Goal: Task Accomplishment & Management: Complete application form

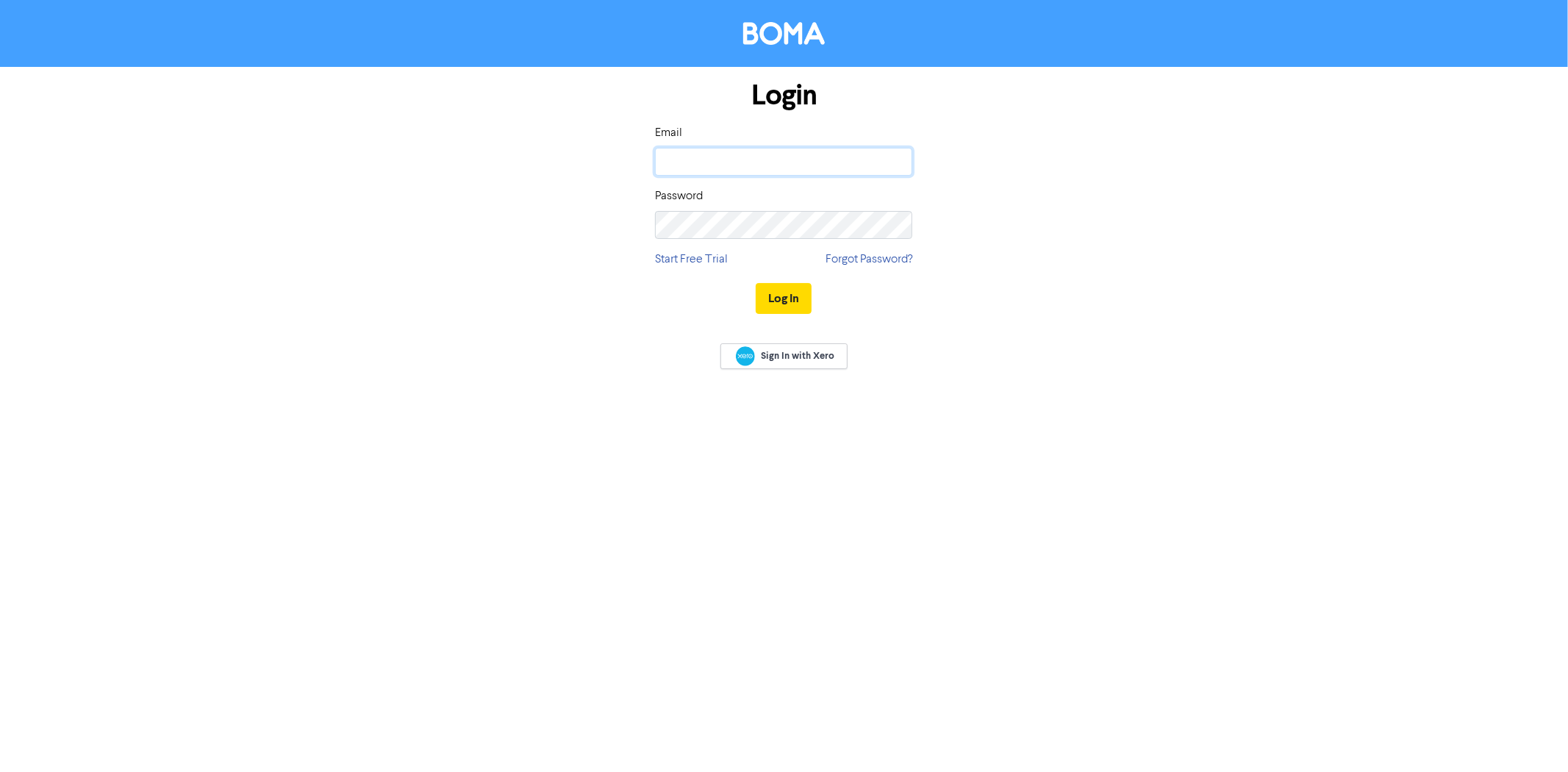
click at [737, 166] on input "email" at bounding box center [783, 161] width 257 height 28
type input "[EMAIL_ADDRESS][DOMAIN_NAME]"
click at [756, 283] on button "Log In" at bounding box center [783, 298] width 56 height 31
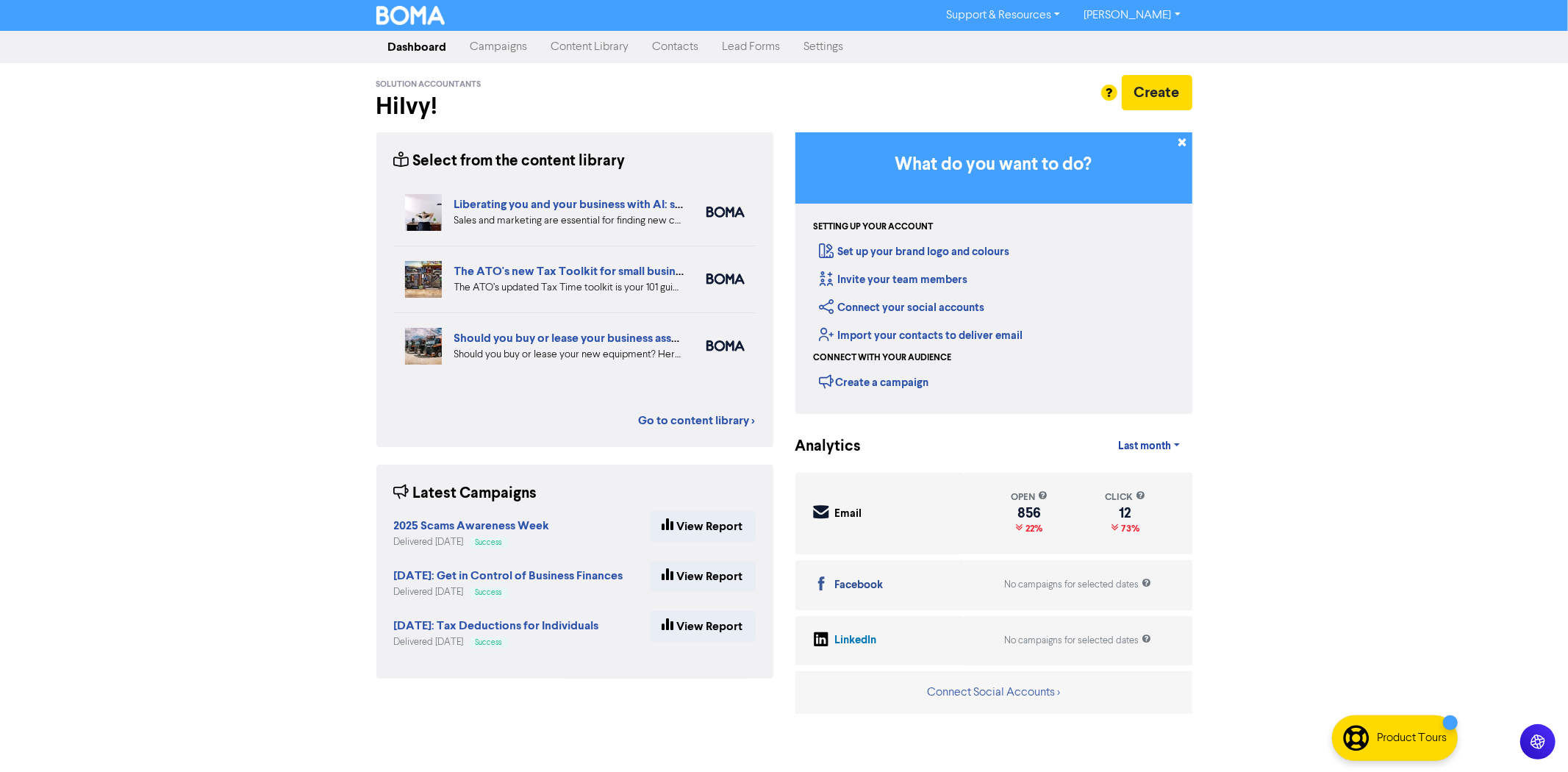
click at [680, 45] on link "Contacts" at bounding box center [676, 46] width 70 height 29
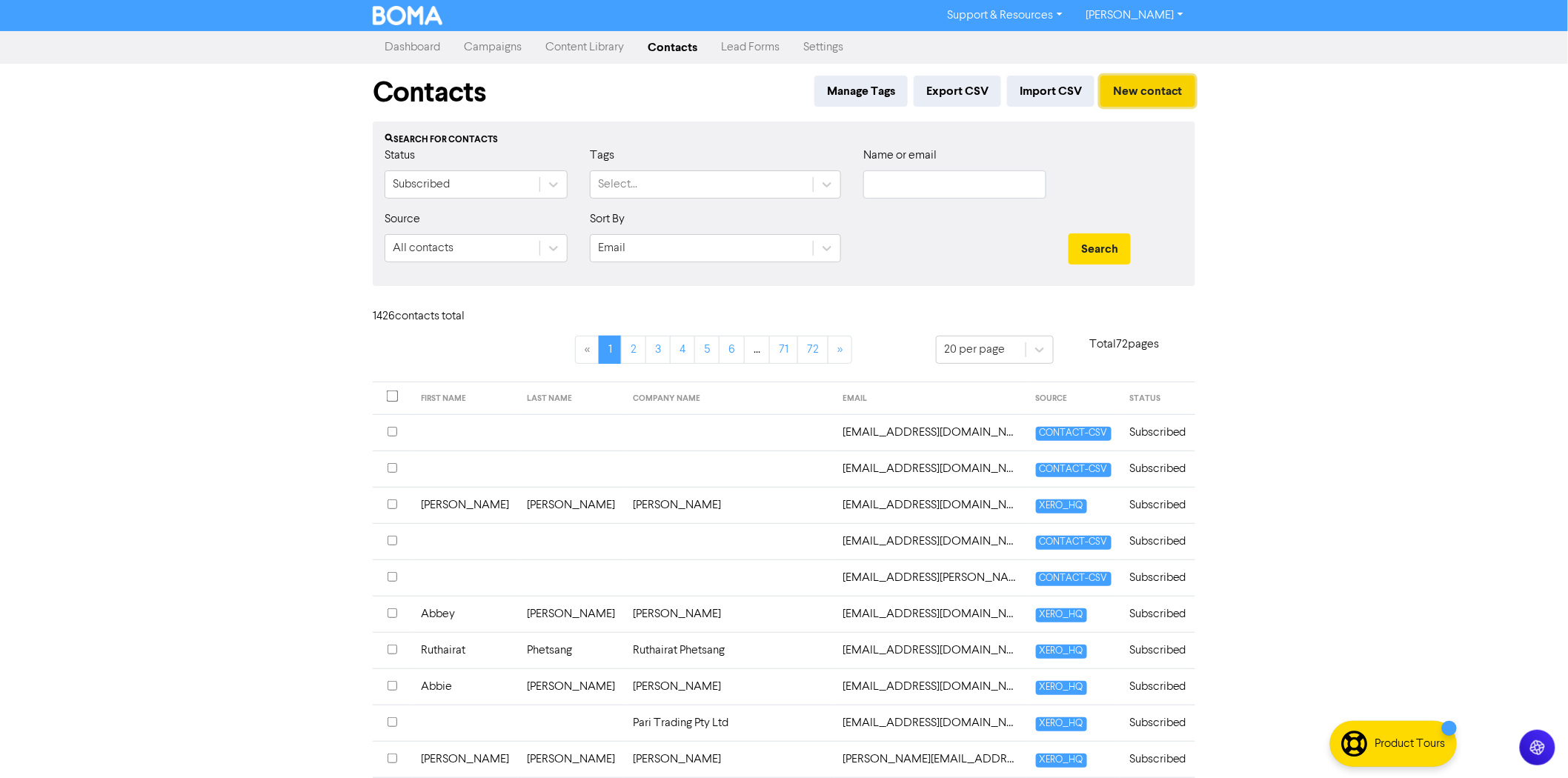
click at [1144, 95] on button "New contact" at bounding box center [1148, 90] width 95 height 31
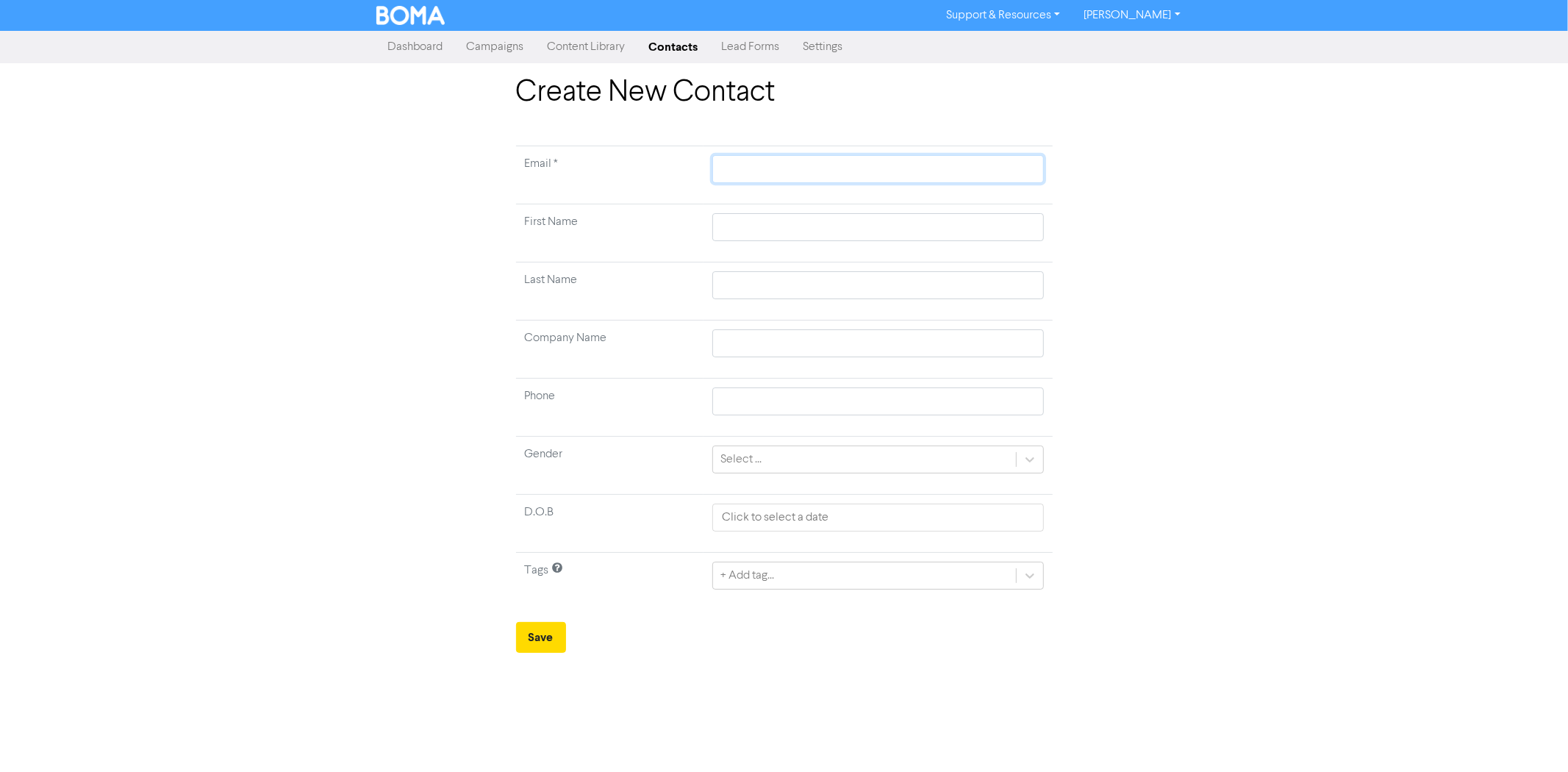
click at [805, 179] on input "text" at bounding box center [877, 169] width 331 height 28
click at [743, 229] on input "text" at bounding box center [877, 226] width 331 height 28
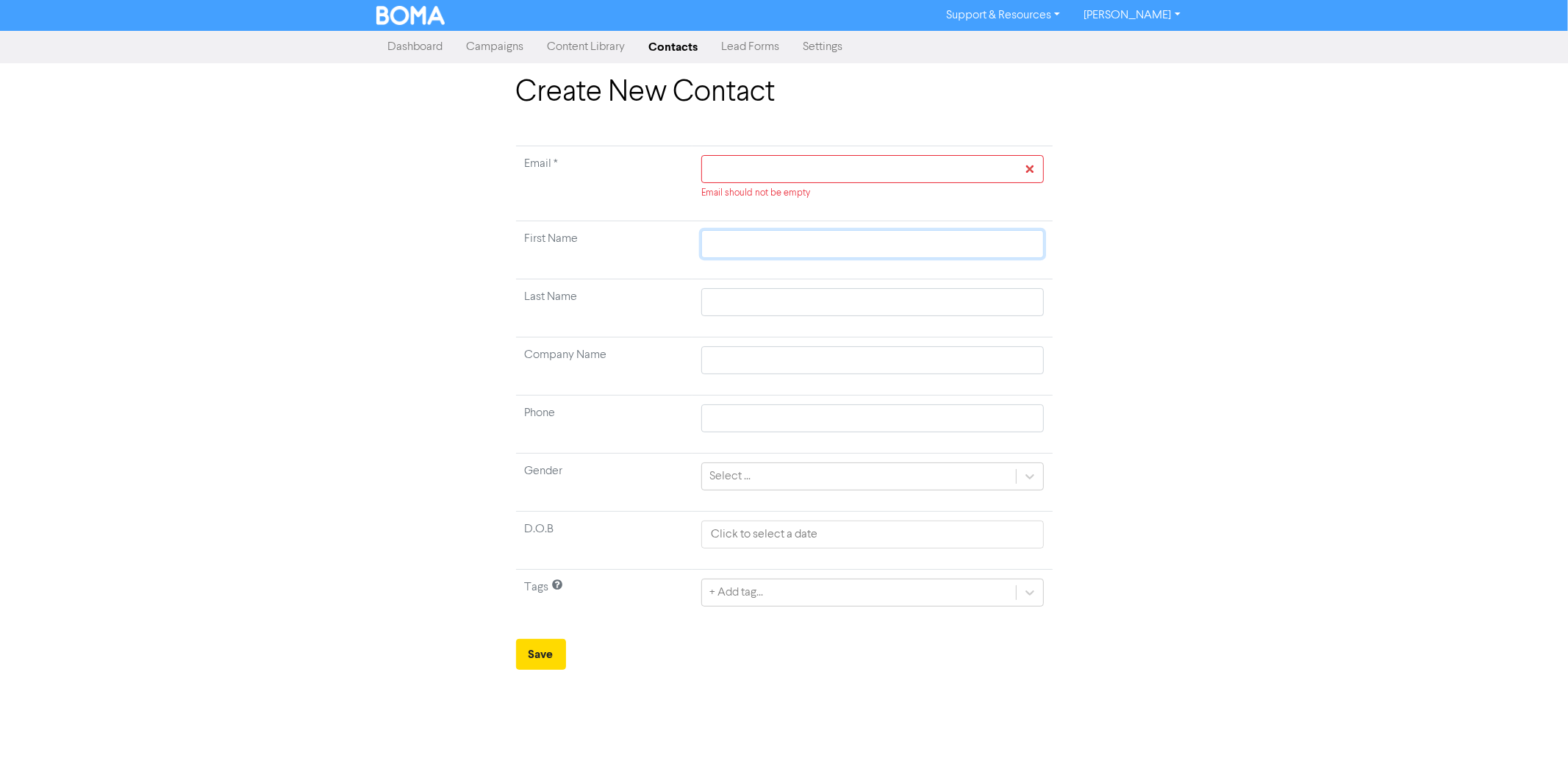
paste input "[PERSON_NAME]"
type input "[PERSON_NAME]"
click at [761, 245] on input "[PERSON_NAME]" at bounding box center [871, 244] width 342 height 28
type input "[PERSON_NAME]"
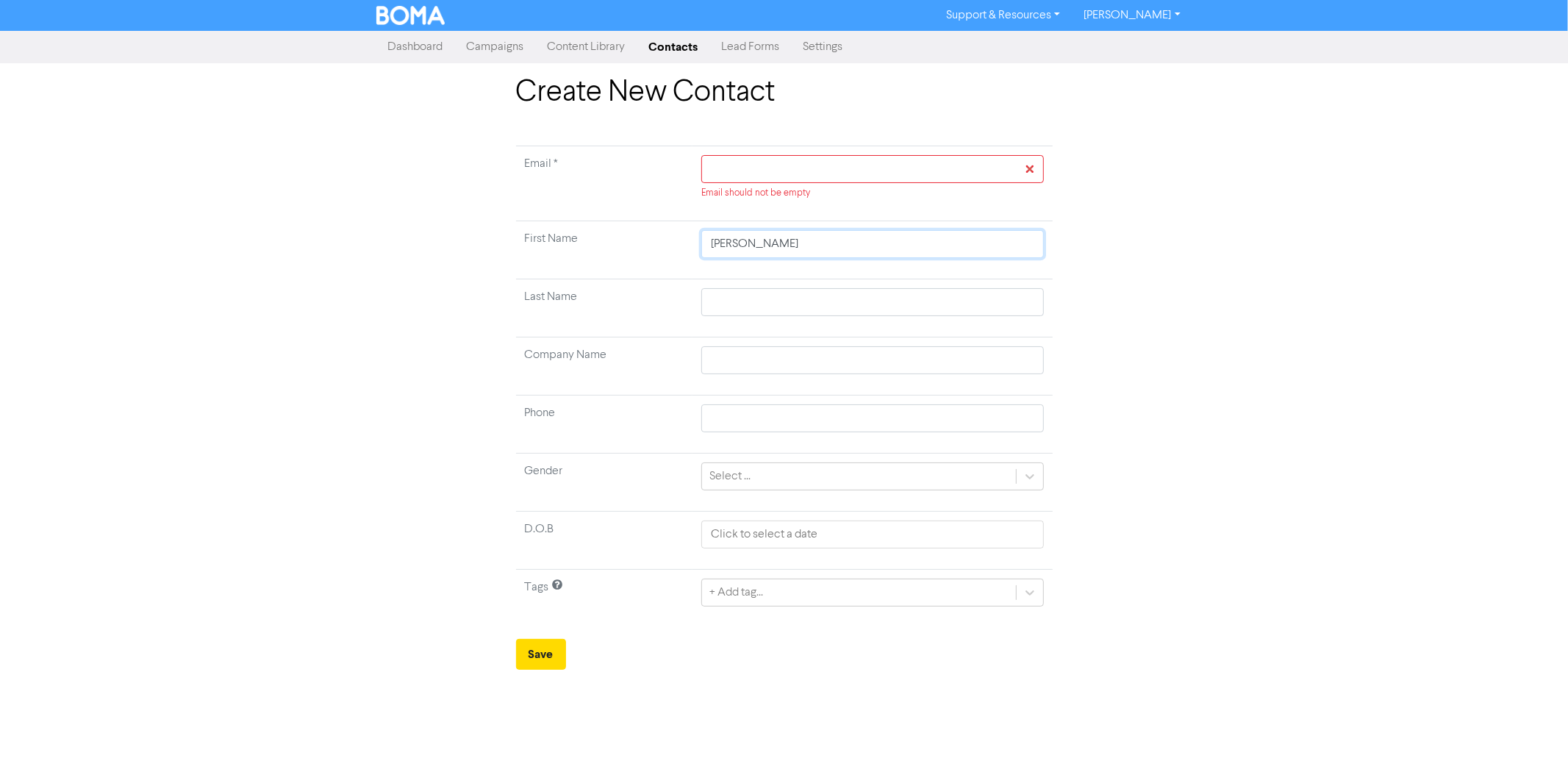
type input "[PERSON_NAME]"
click at [745, 282] on td at bounding box center [871, 309] width 359 height 58
click at [737, 299] on input "text" at bounding box center [871, 302] width 342 height 28
paste input "[PERSON_NAME]"
type input "[PERSON_NAME]"
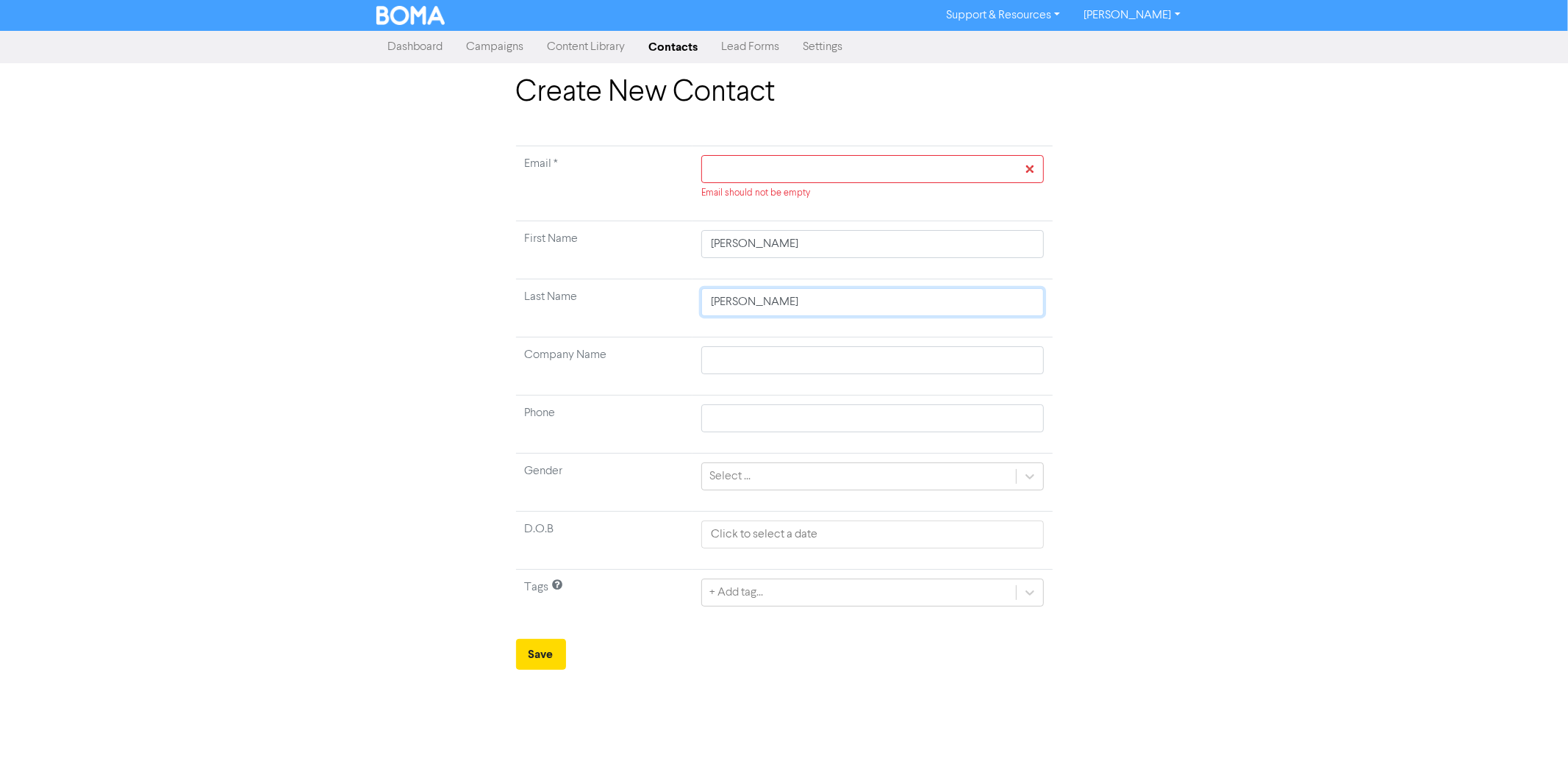
type input "[PERSON_NAME]"
click at [785, 173] on input "text" at bounding box center [871, 169] width 342 height 28
paste input "0439 036 561"
type input "0439 036 561"
click at [750, 422] on input "text" at bounding box center [871, 418] width 342 height 28
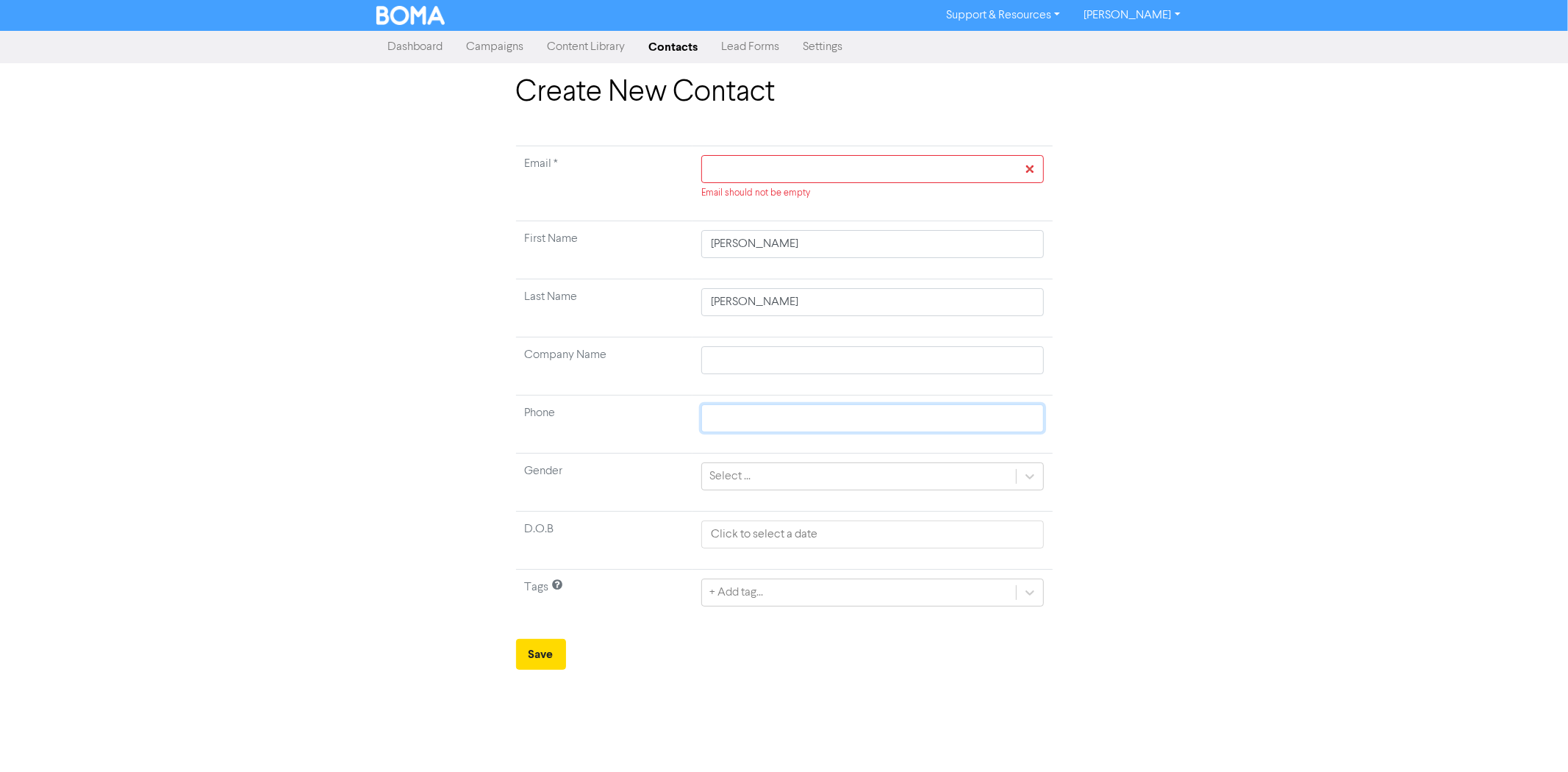
paste input "0439 036 561"
type input "0439 036 561"
click at [840, 167] on input "text" at bounding box center [871, 169] width 342 height 28
paste input "mailto:[PERSON_NAME][EMAIL_ADDRESS][DOMAIN_NAME]"
drag, startPoint x: 744, startPoint y: 173, endPoint x: 657, endPoint y: 171, distance: 87.0
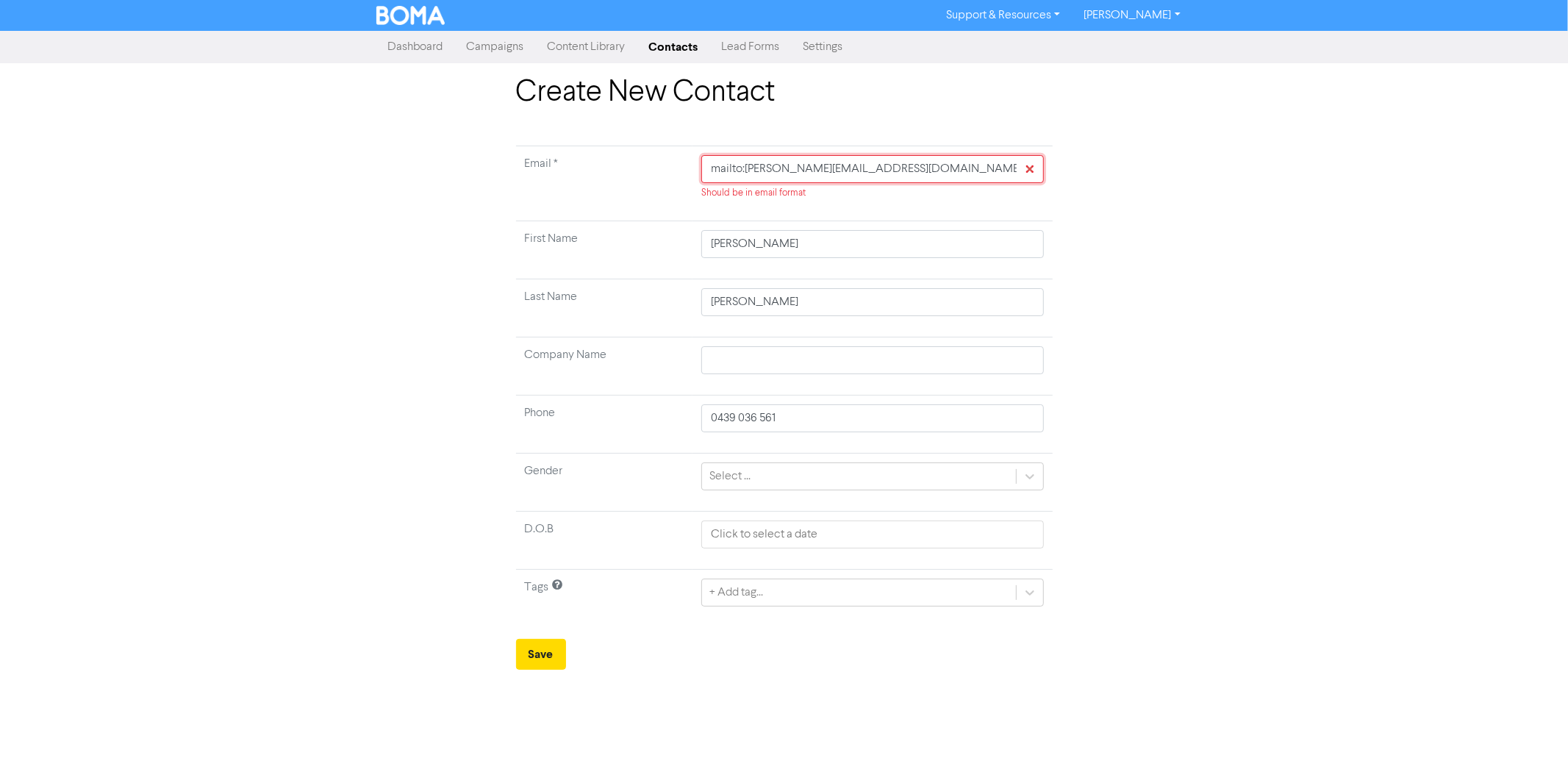
click at [657, 171] on tr "Email * mailto:[PERSON_NAME][EMAIL_ADDRESS][DOMAIN_NAME] Should be in email for…" at bounding box center [784, 184] width 537 height 75
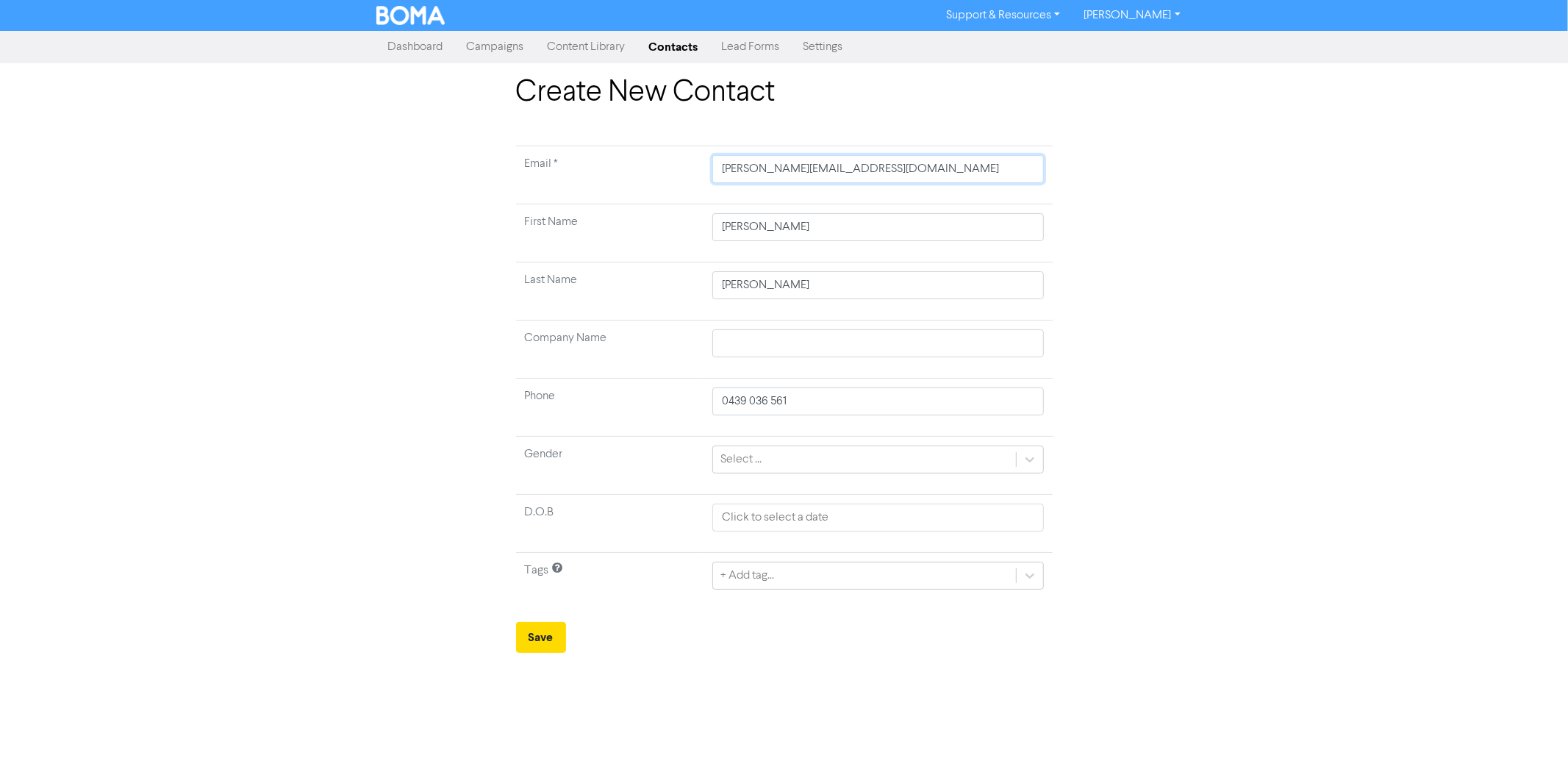
type input "[PERSON_NAME][EMAIL_ADDRESS][DOMAIN_NAME]"
click at [807, 459] on div "Select ..." at bounding box center [864, 459] width 302 height 26
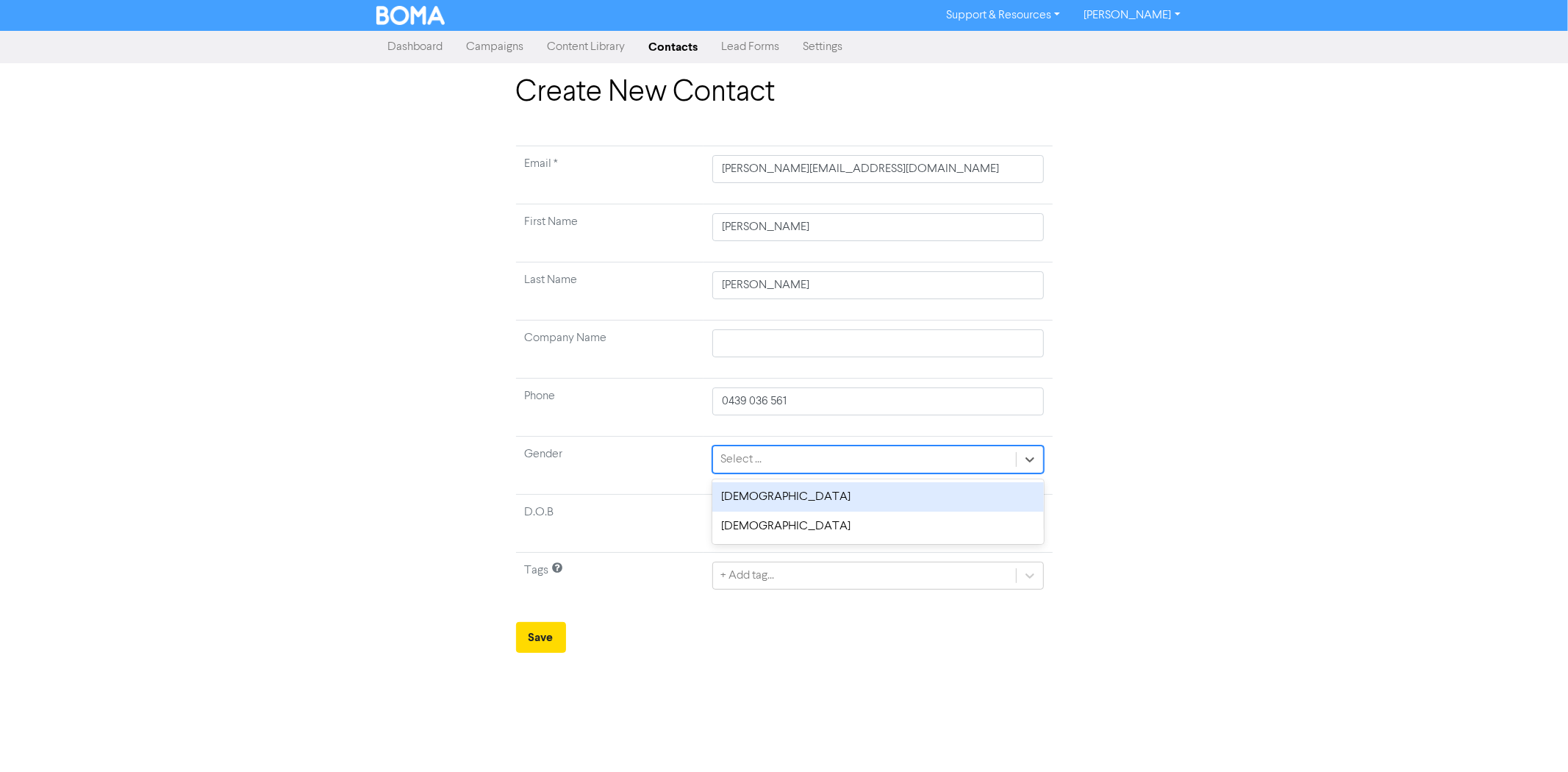
click at [771, 496] on div "[DEMOGRAPHIC_DATA]" at bounding box center [877, 496] width 331 height 29
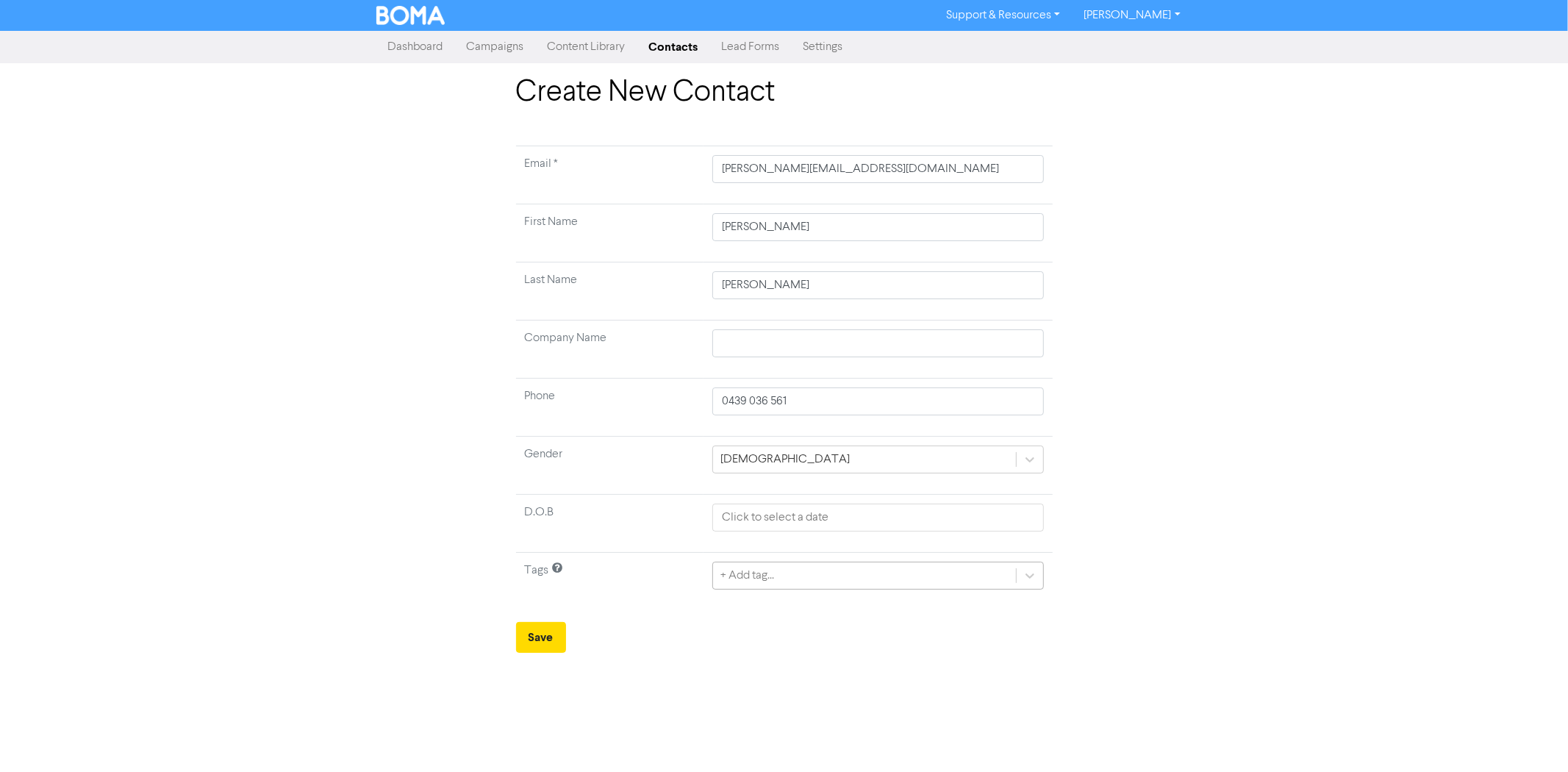
click at [751, 575] on div "+ Add tag..." at bounding box center [747, 575] width 54 height 18
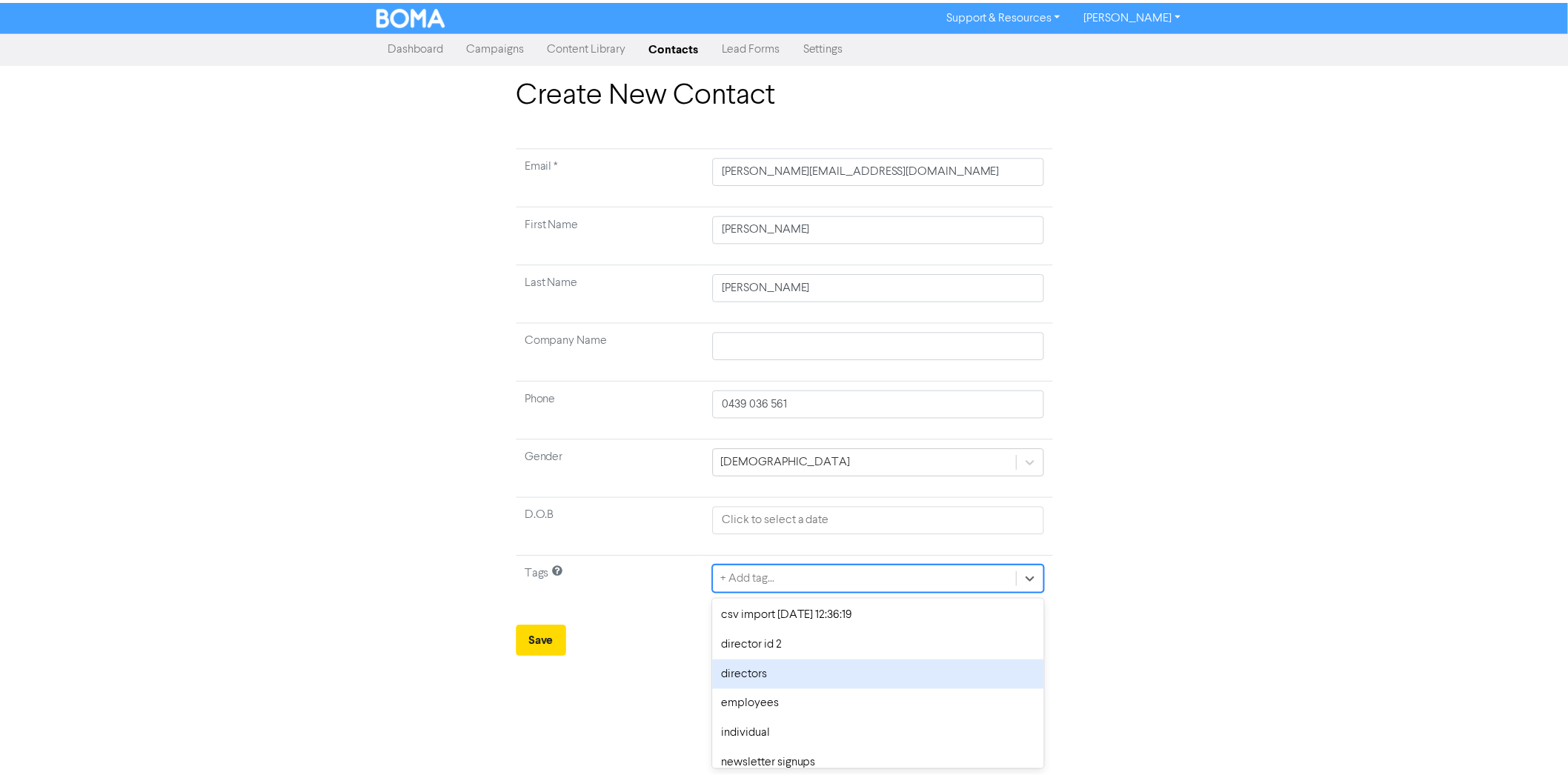
scroll to position [329, 0]
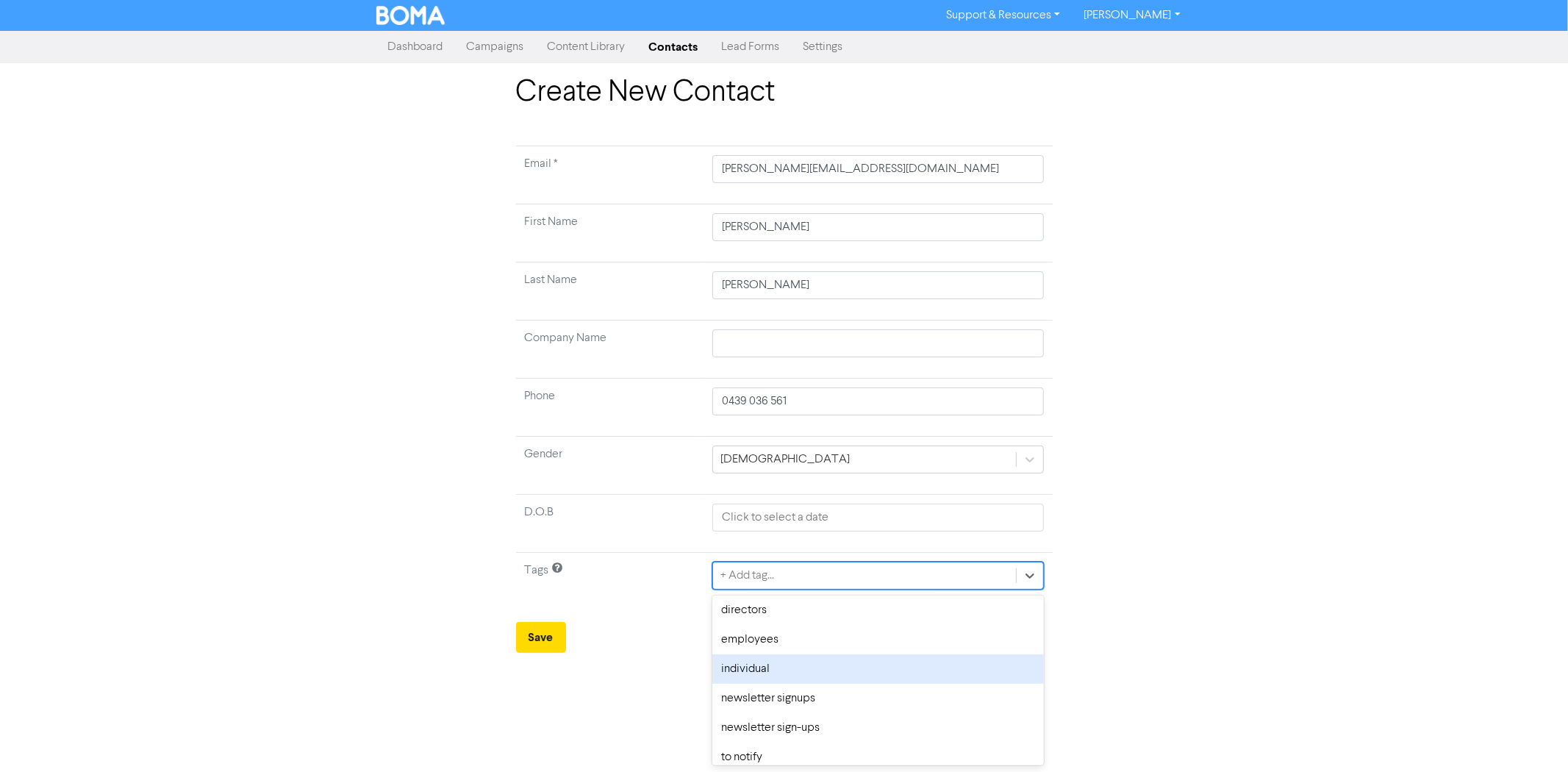
click at [765, 670] on div "individual" at bounding box center [877, 668] width 331 height 29
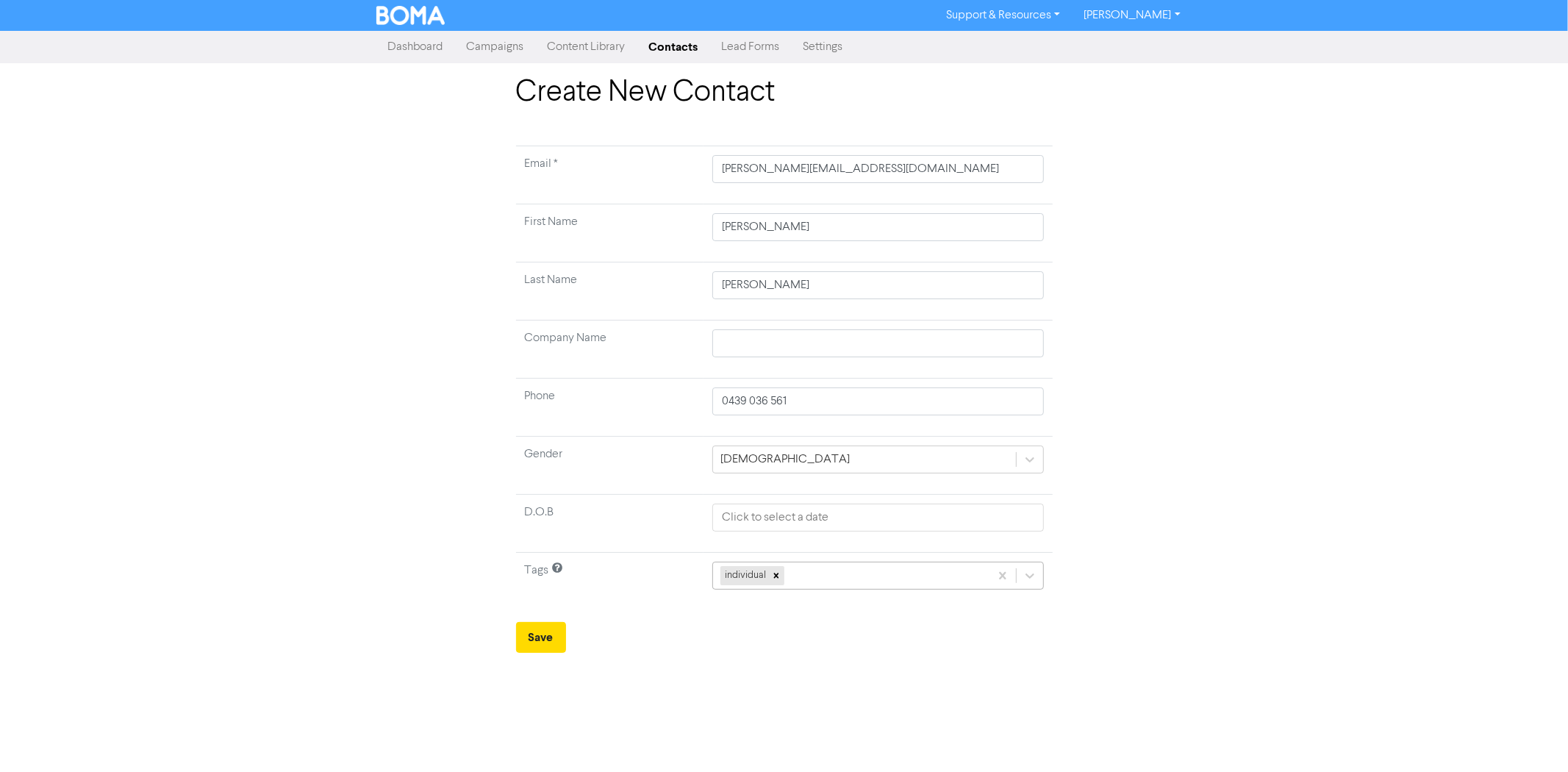
click at [868, 583] on div "individual" at bounding box center [851, 575] width 276 height 26
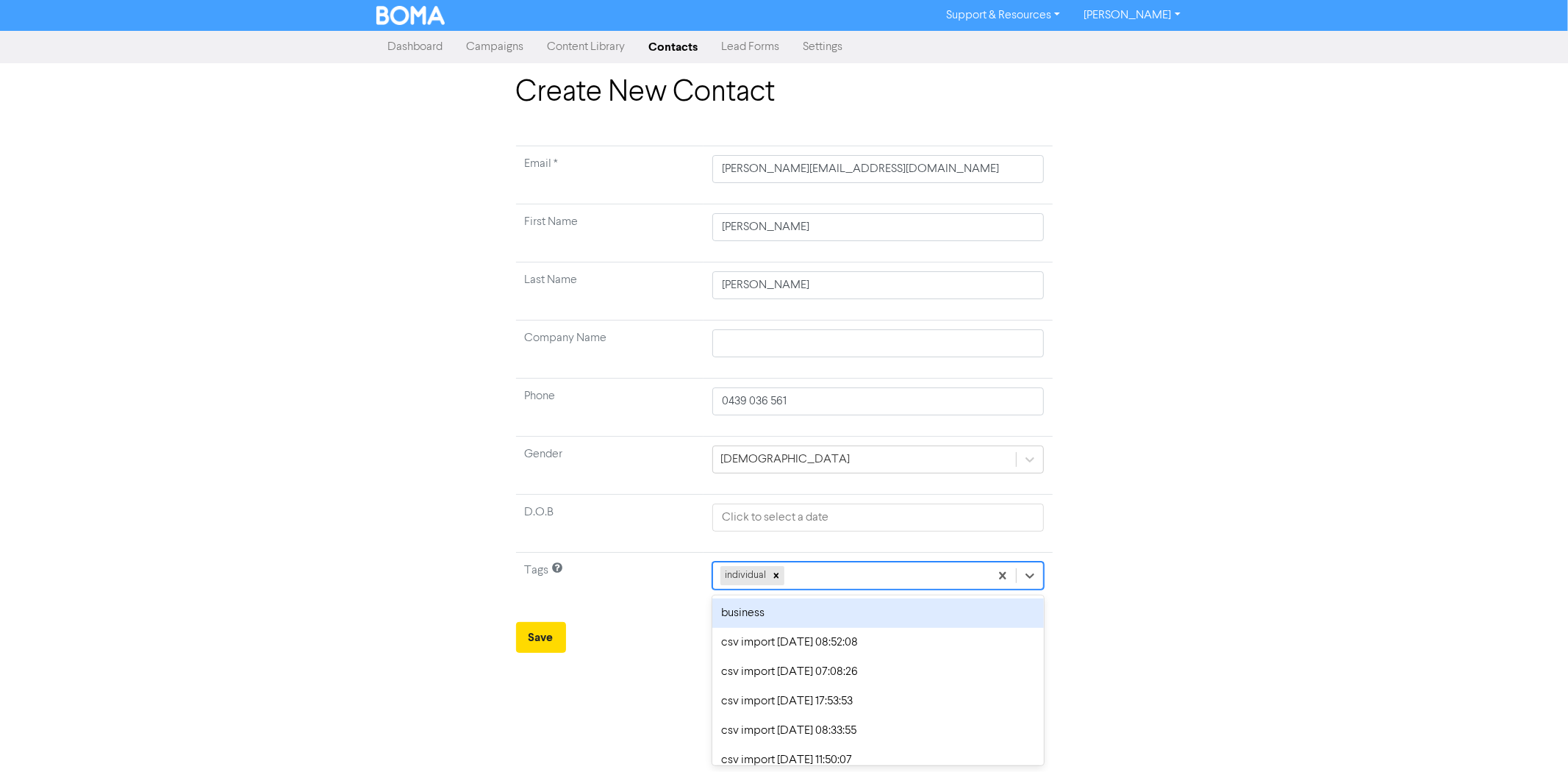
click at [840, 581] on div "individual" at bounding box center [851, 575] width 276 height 26
type input "dire"
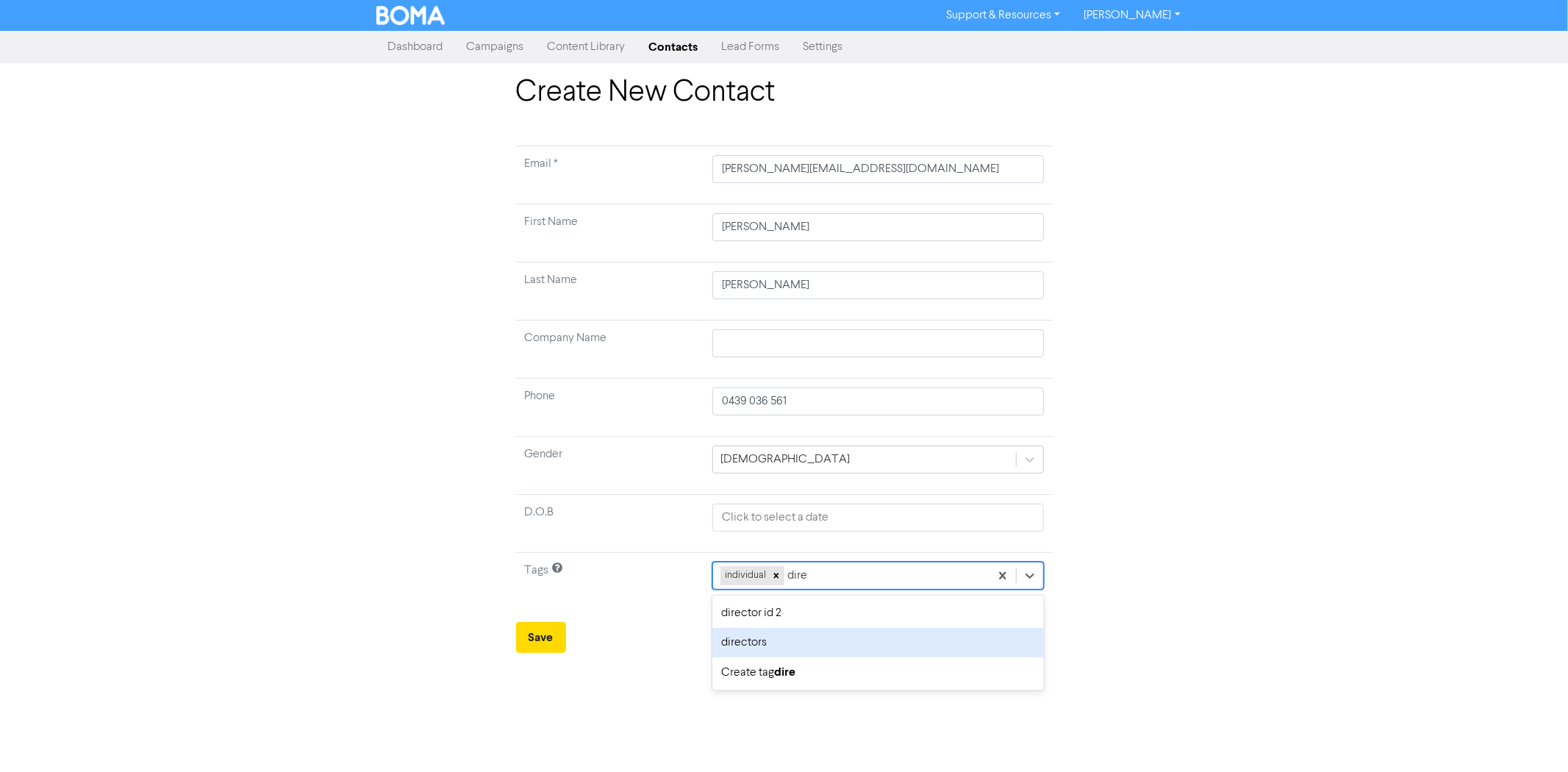
click at [780, 638] on div "directors" at bounding box center [877, 642] width 331 height 29
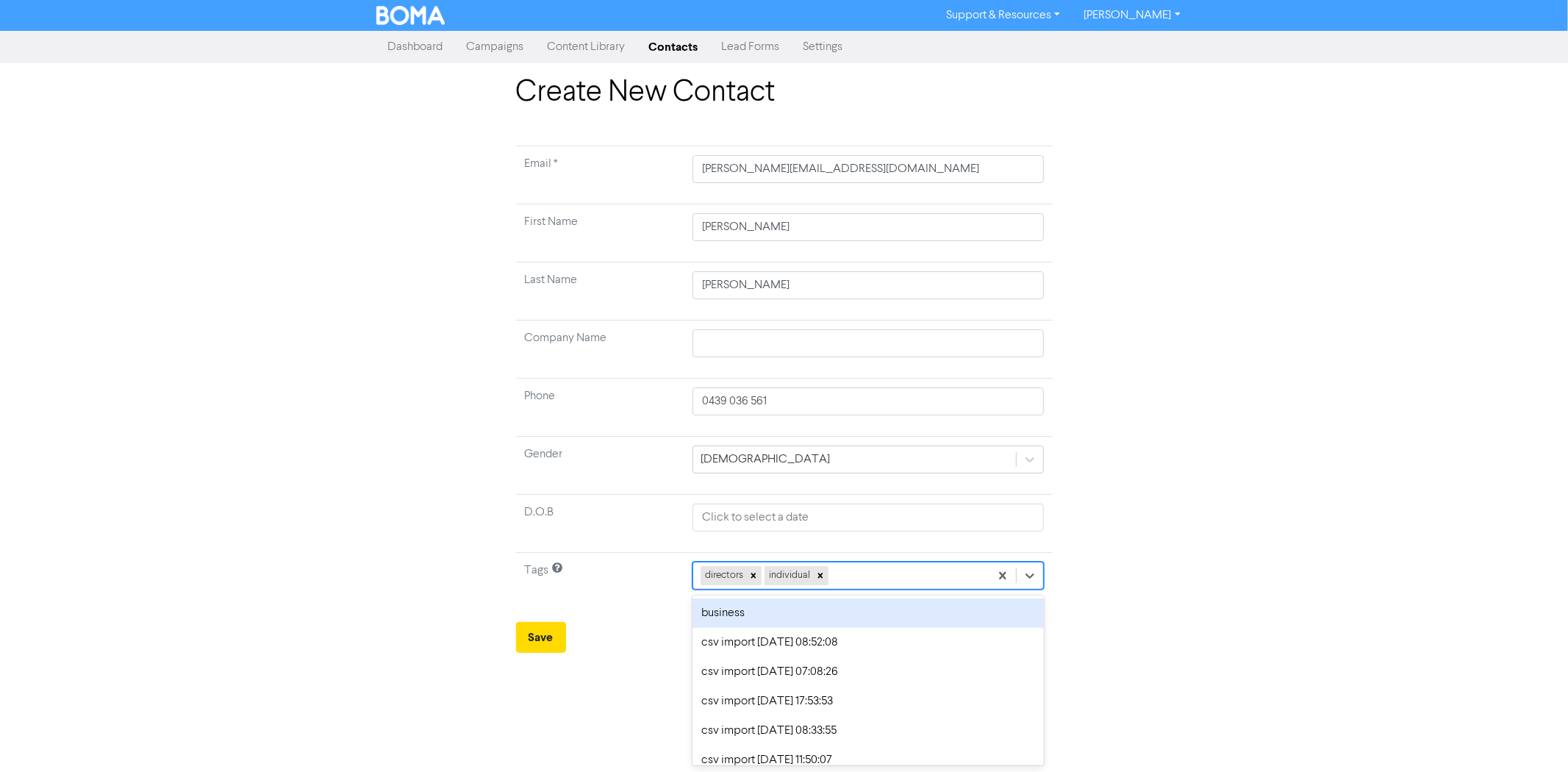
click at [899, 579] on div "directors individual" at bounding box center [841, 575] width 296 height 26
click at [795, 619] on div "business" at bounding box center [868, 613] width 351 height 29
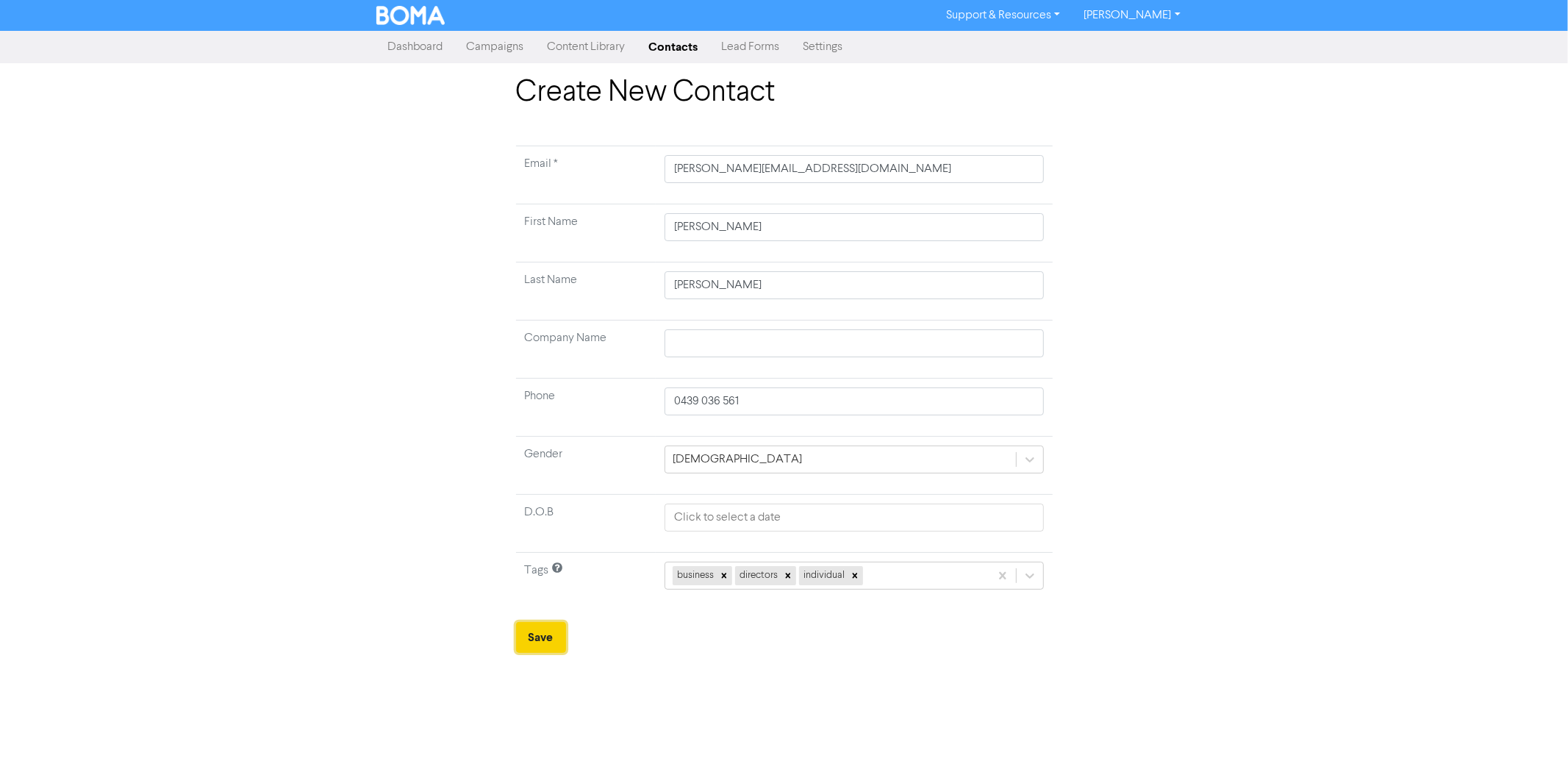
click at [544, 626] on button "Save" at bounding box center [540, 637] width 50 height 31
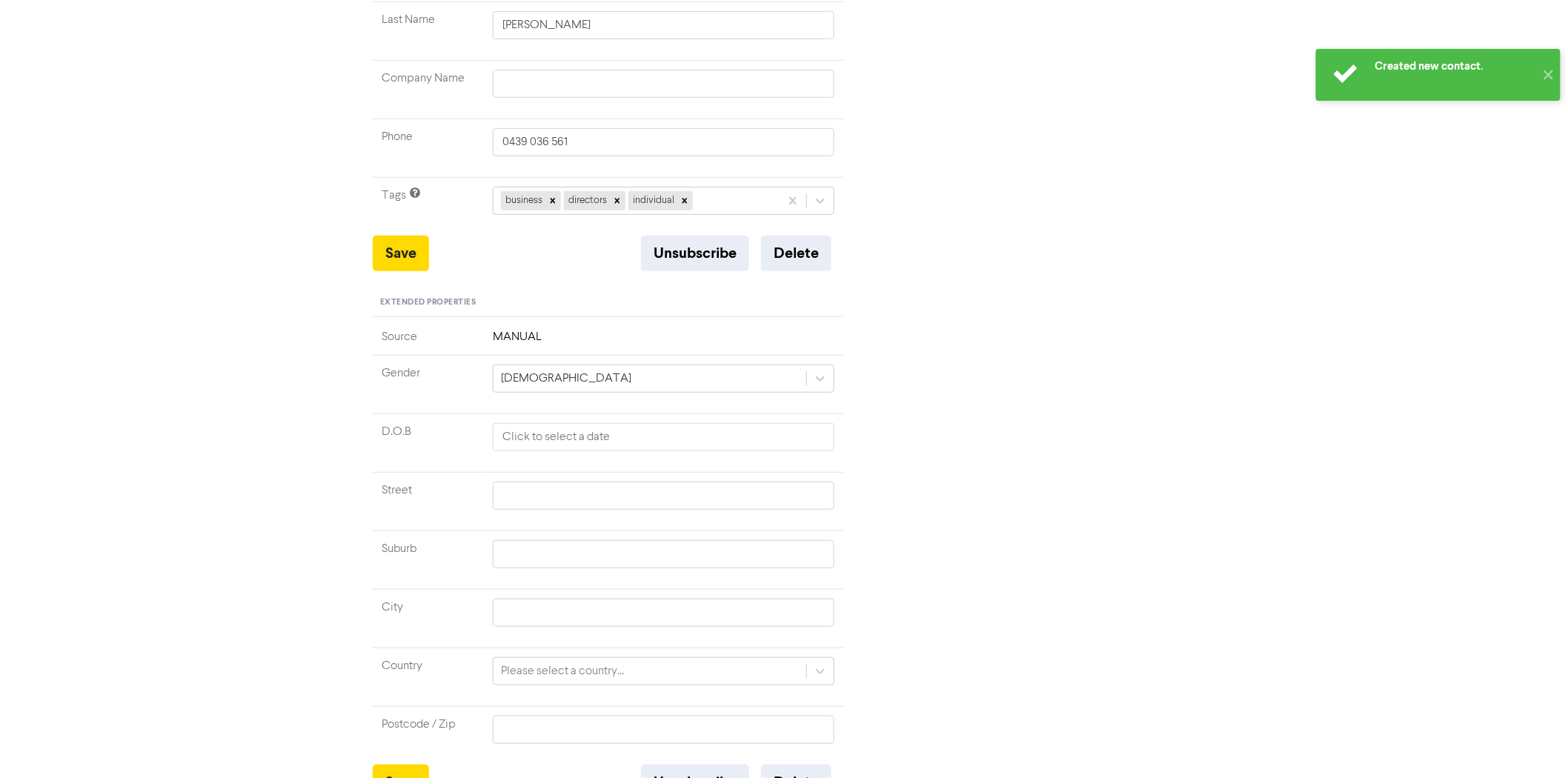
scroll to position [361, 0]
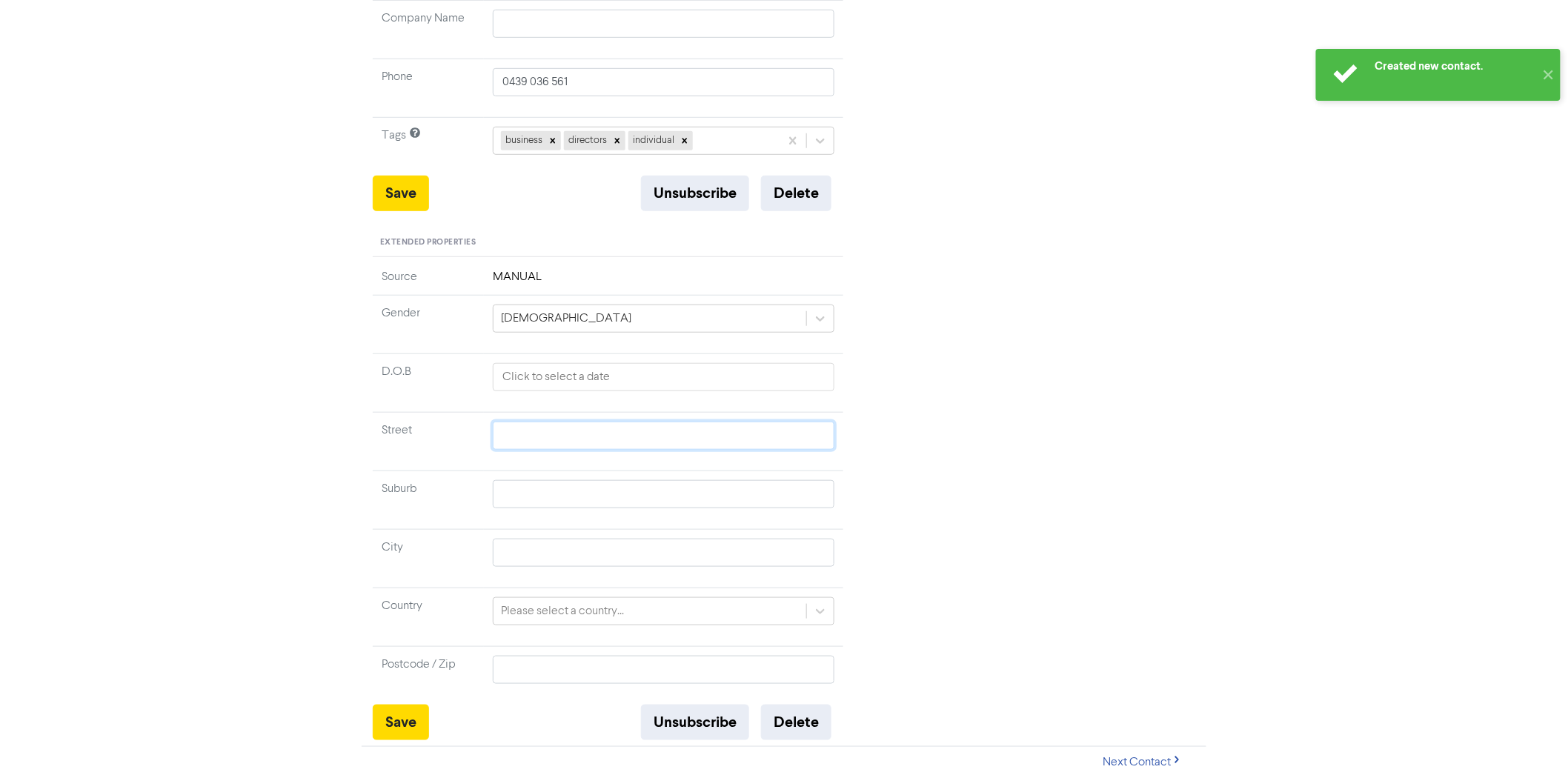
click at [563, 425] on input "text" at bounding box center [663, 435] width 341 height 28
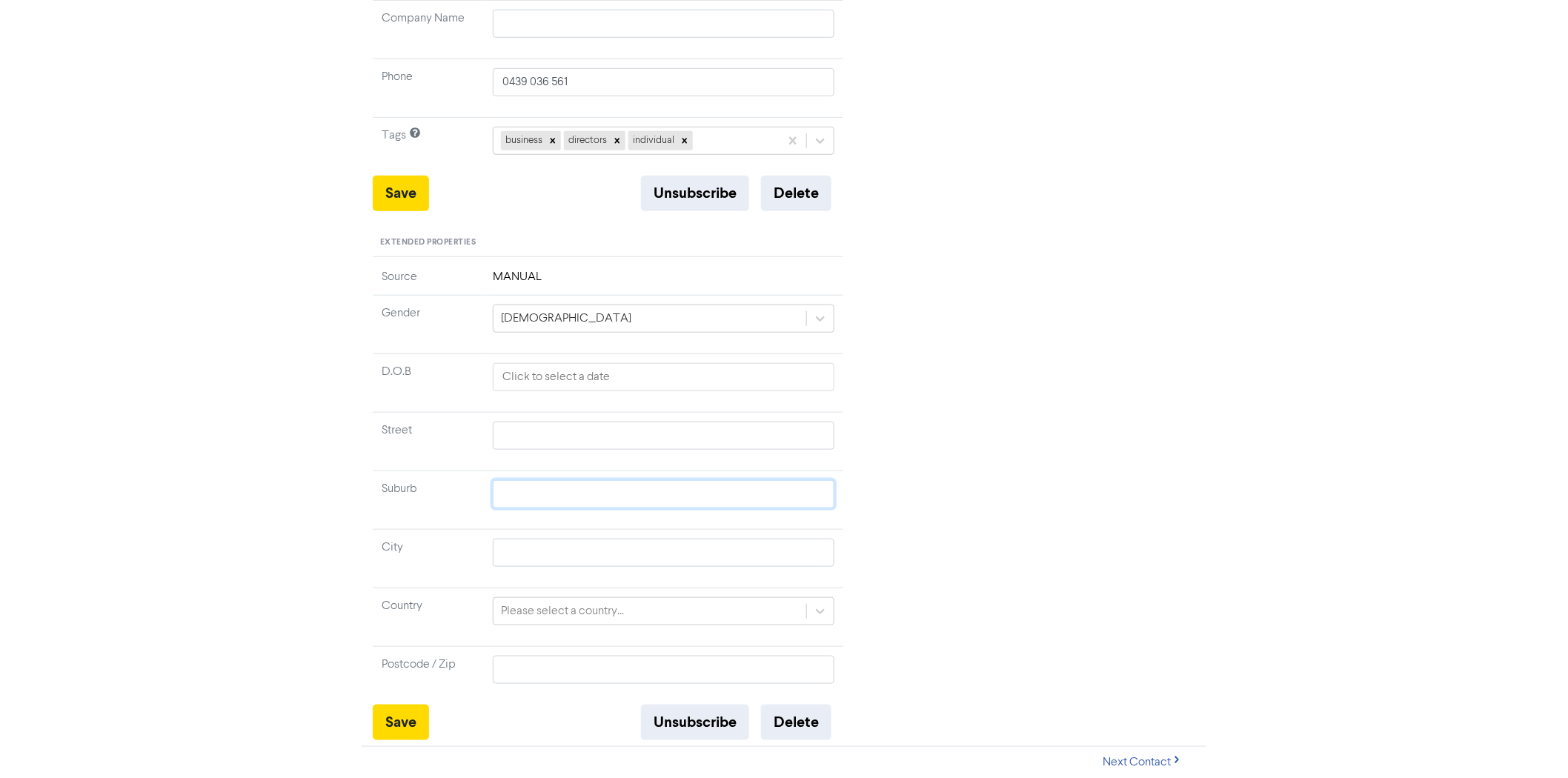
click at [539, 496] on input "text" at bounding box center [663, 493] width 341 height 28
paste input "Chermside [GEOGRAPHIC_DATA]"
type input "Chermside [GEOGRAPHIC_DATA]"
click at [531, 548] on input "text" at bounding box center [663, 552] width 341 height 28
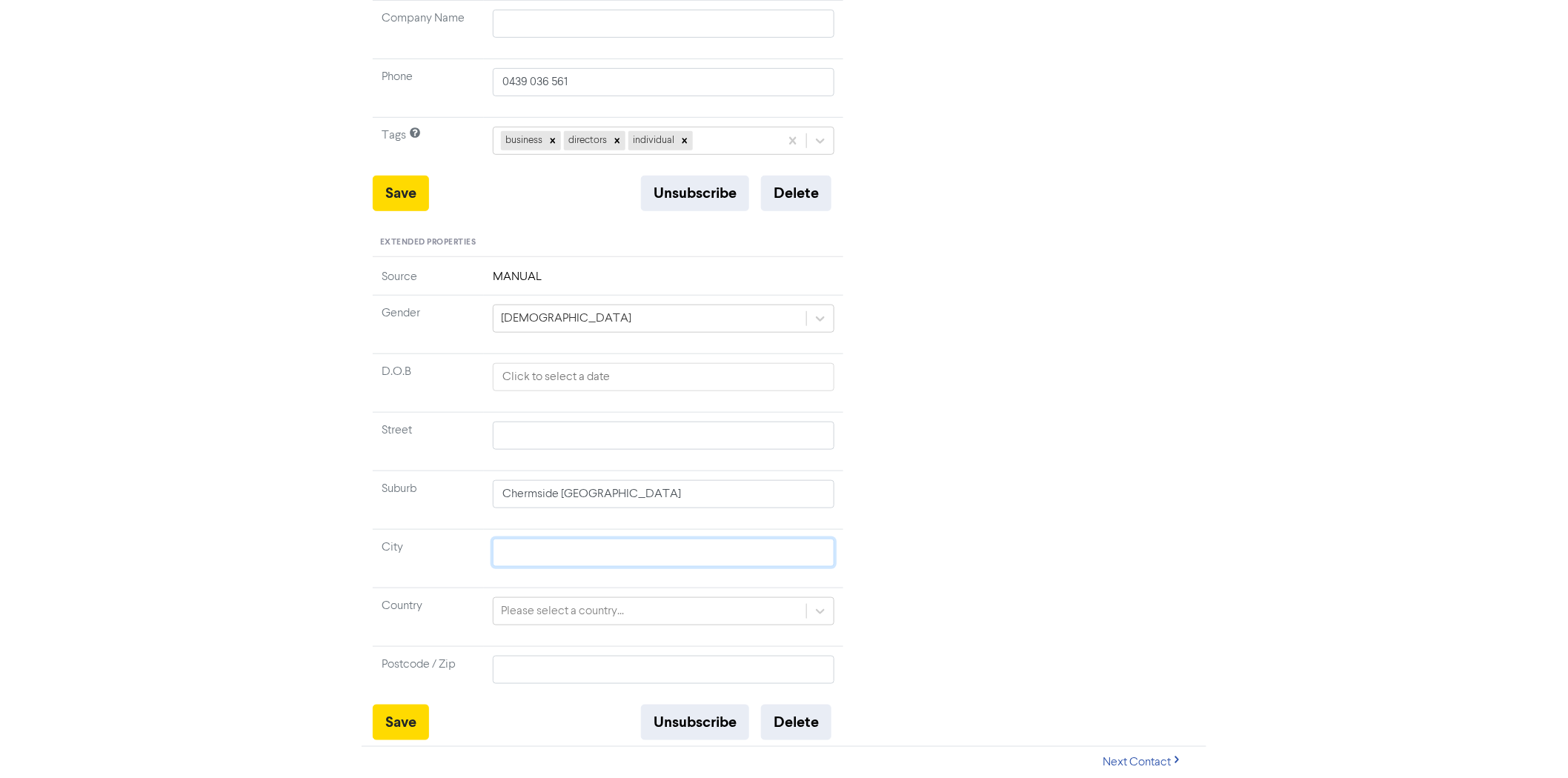
type input "q"
type input "ql"
type input "qld"
type input "ql"
type input "q"
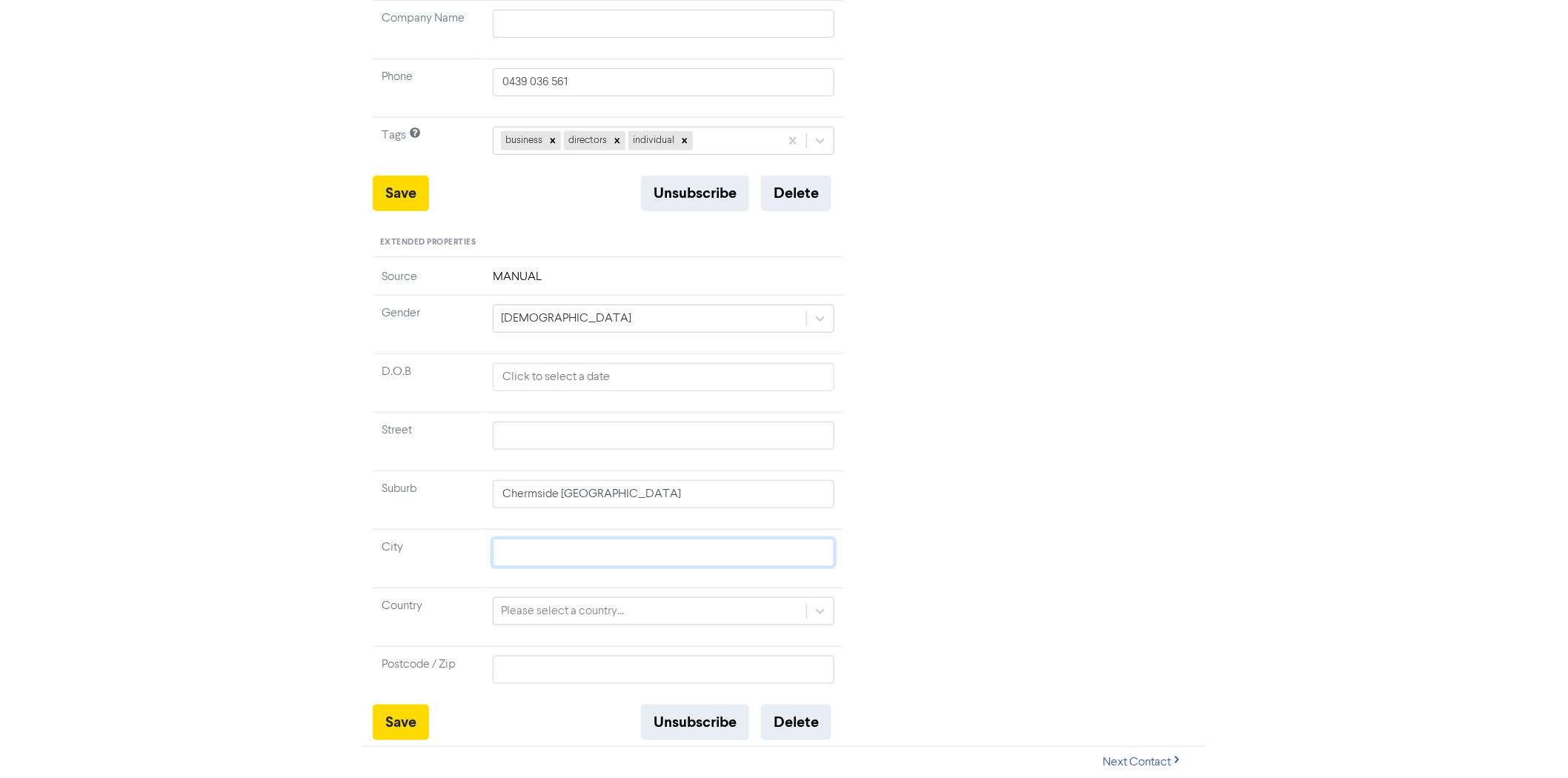
type input "W"
type input "WL"
type input "WLDF"
type input "WLD"
type input "WL"
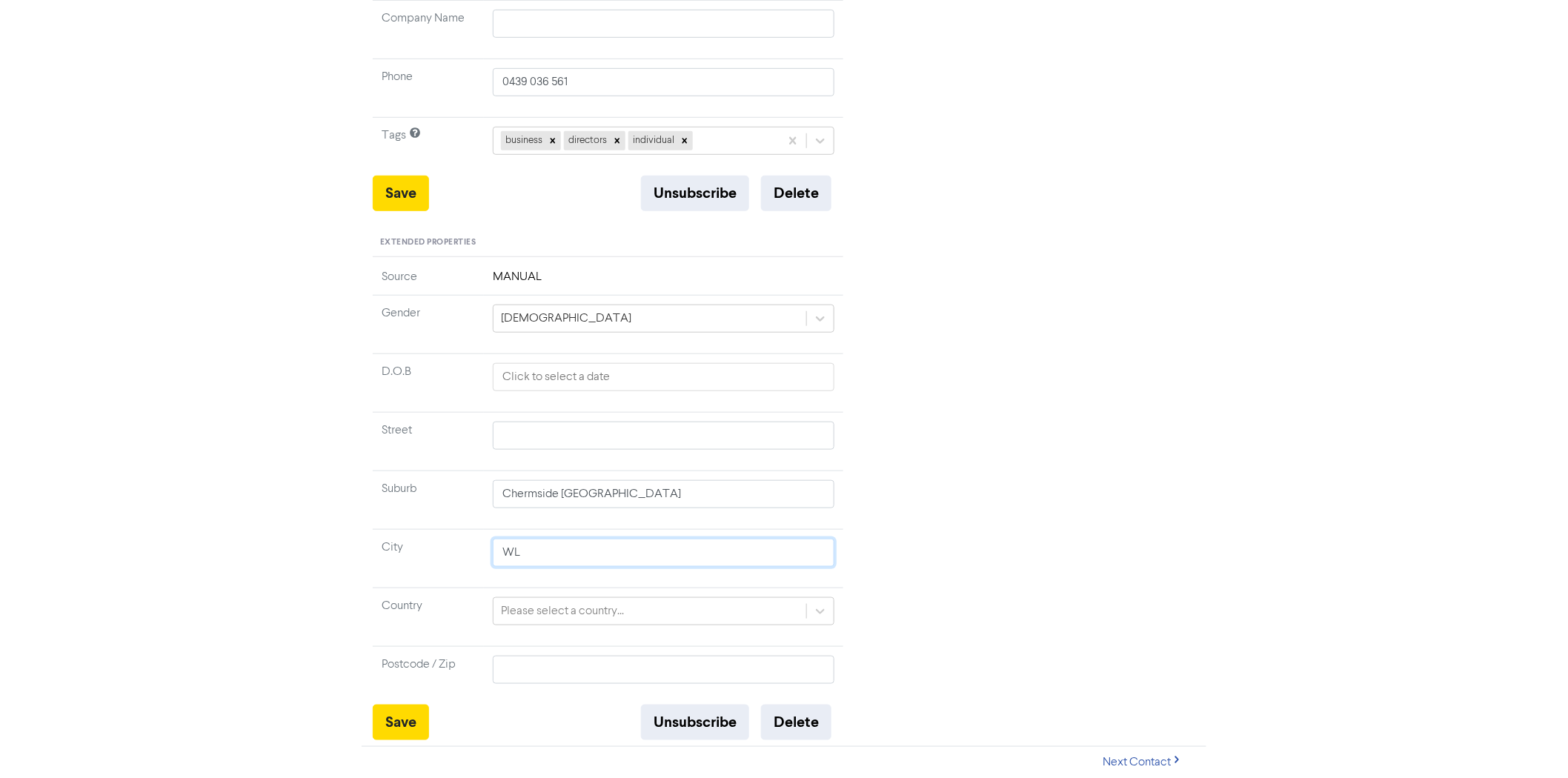
type input "W"
type input "WQ"
type input "WQL"
type input "WQLD"
type input "WQL"
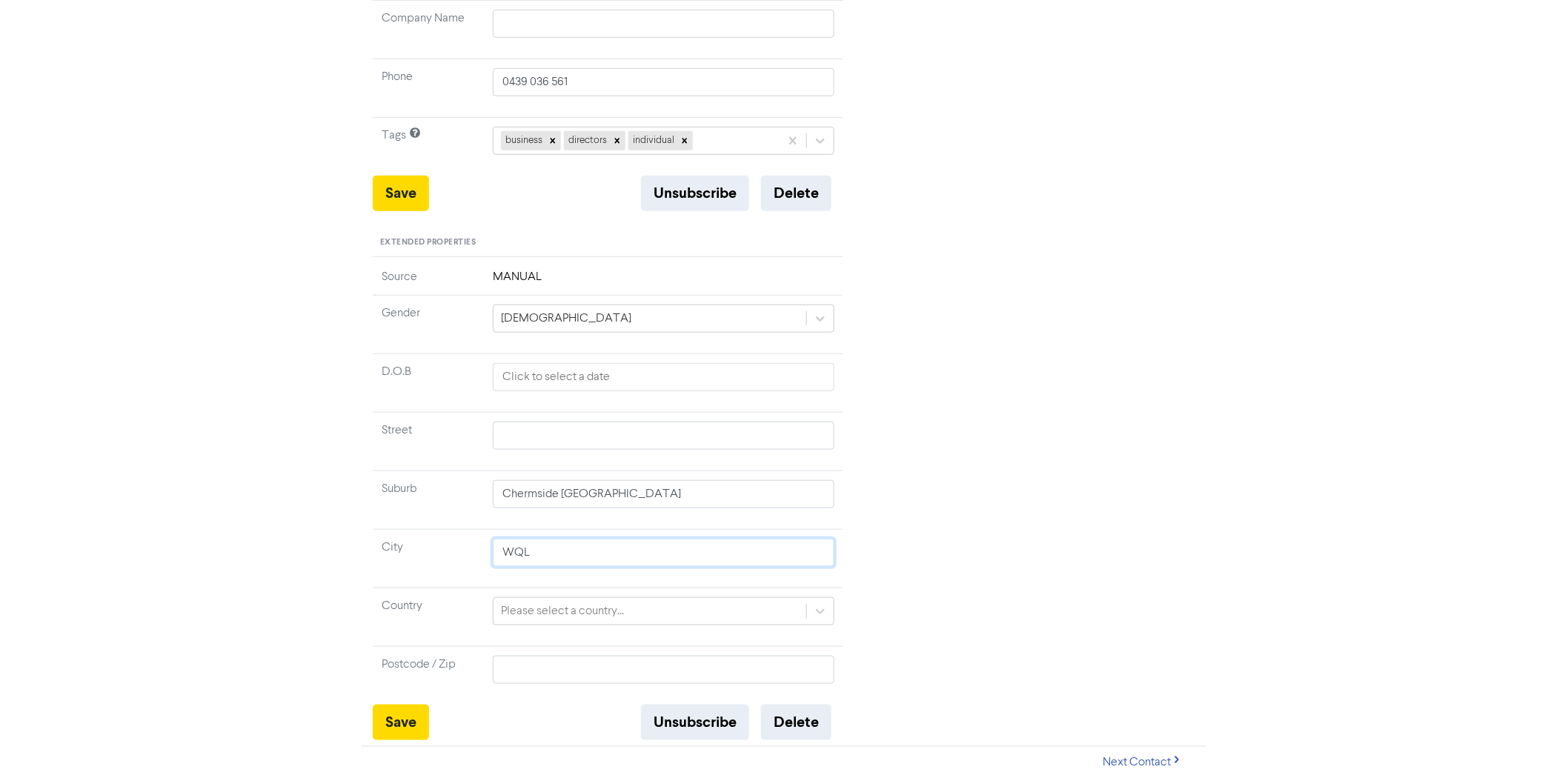
type input "WQ"
type input "W"
type input "Q"
type input "QL"
type input "QLD"
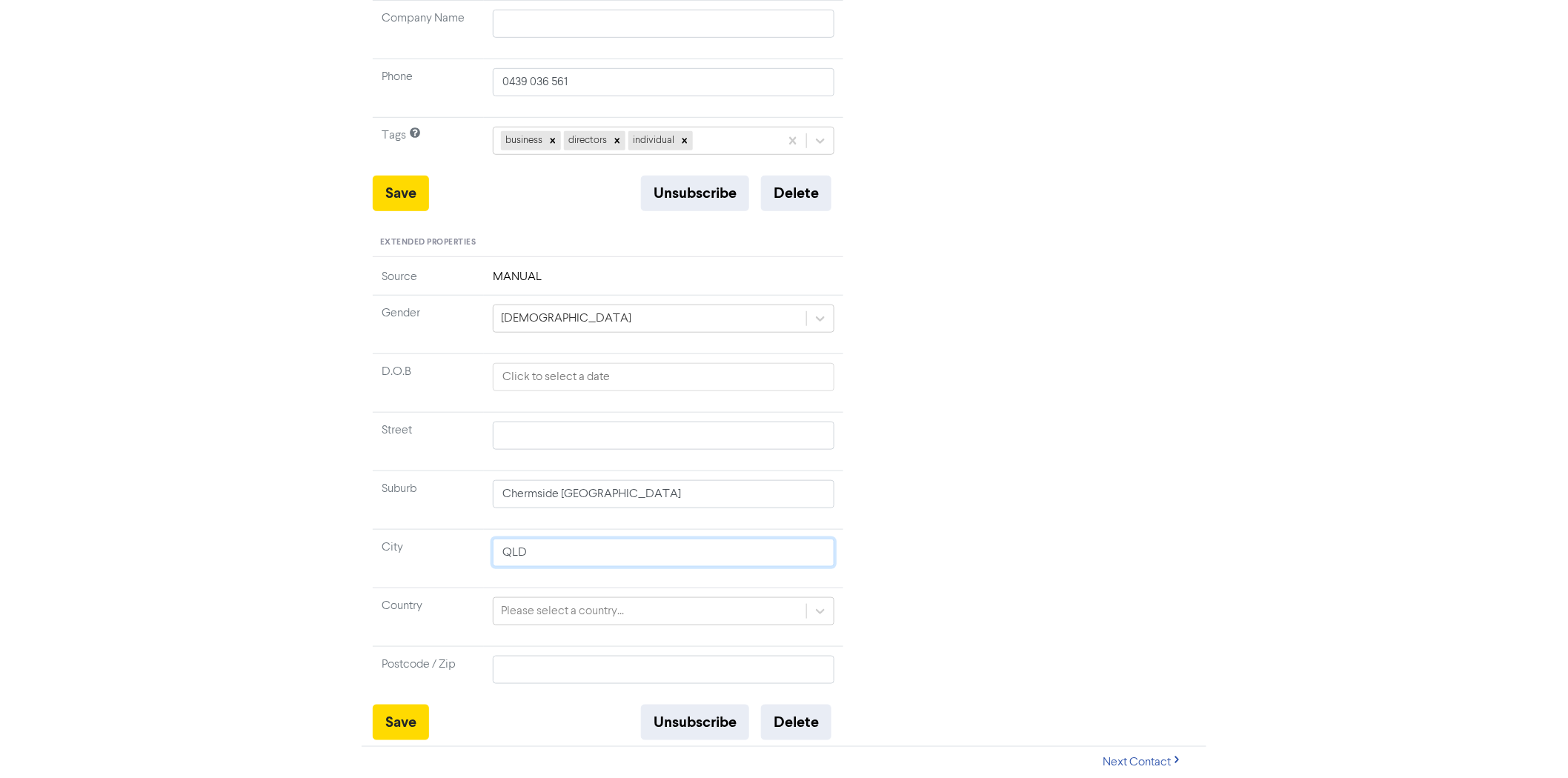
type input "QLD"
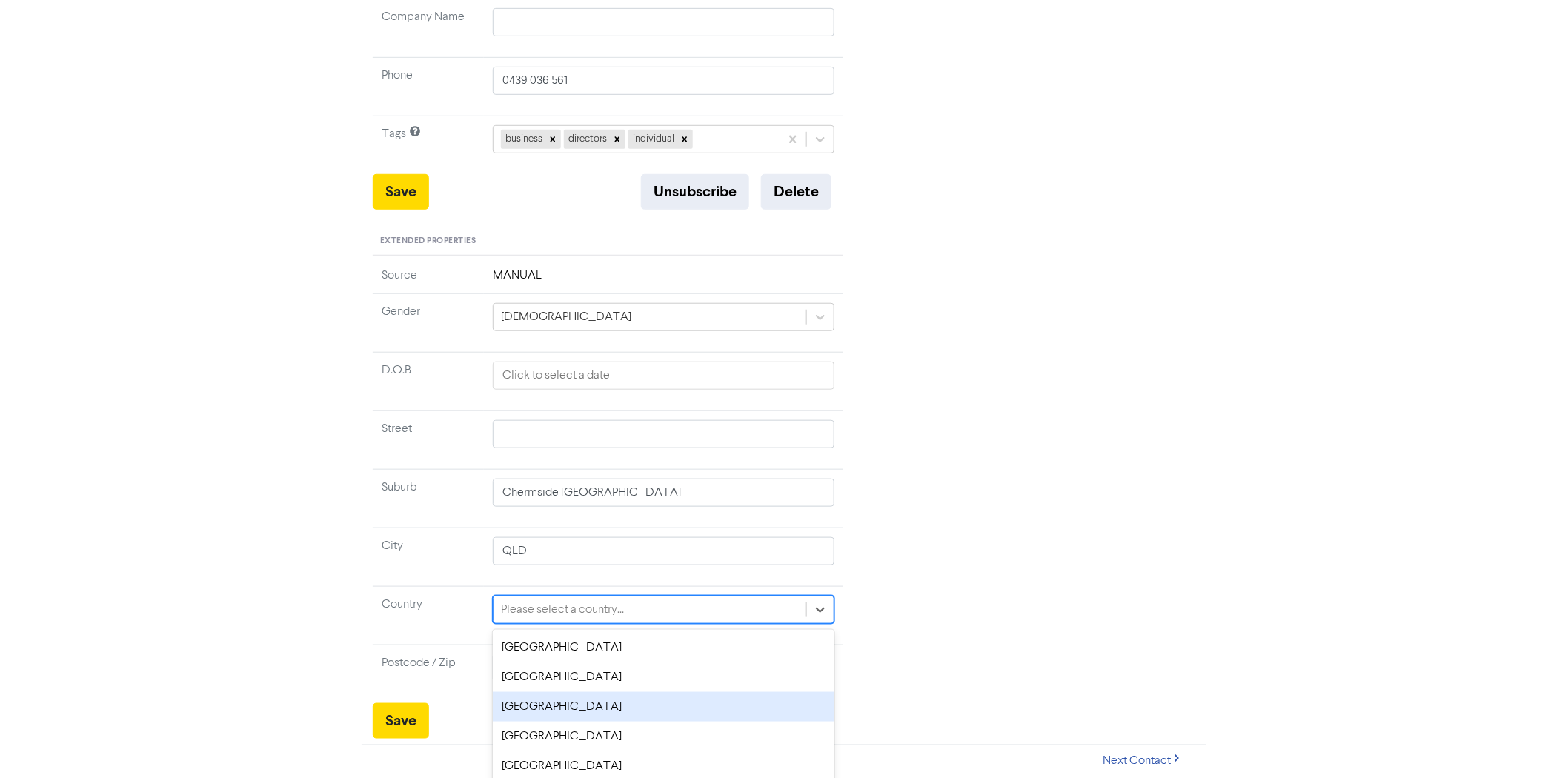
click at [539, 619] on div "option [GEOGRAPHIC_DATA] focused, 3 of 247. 247 results available. Use Up and D…" at bounding box center [663, 609] width 341 height 28
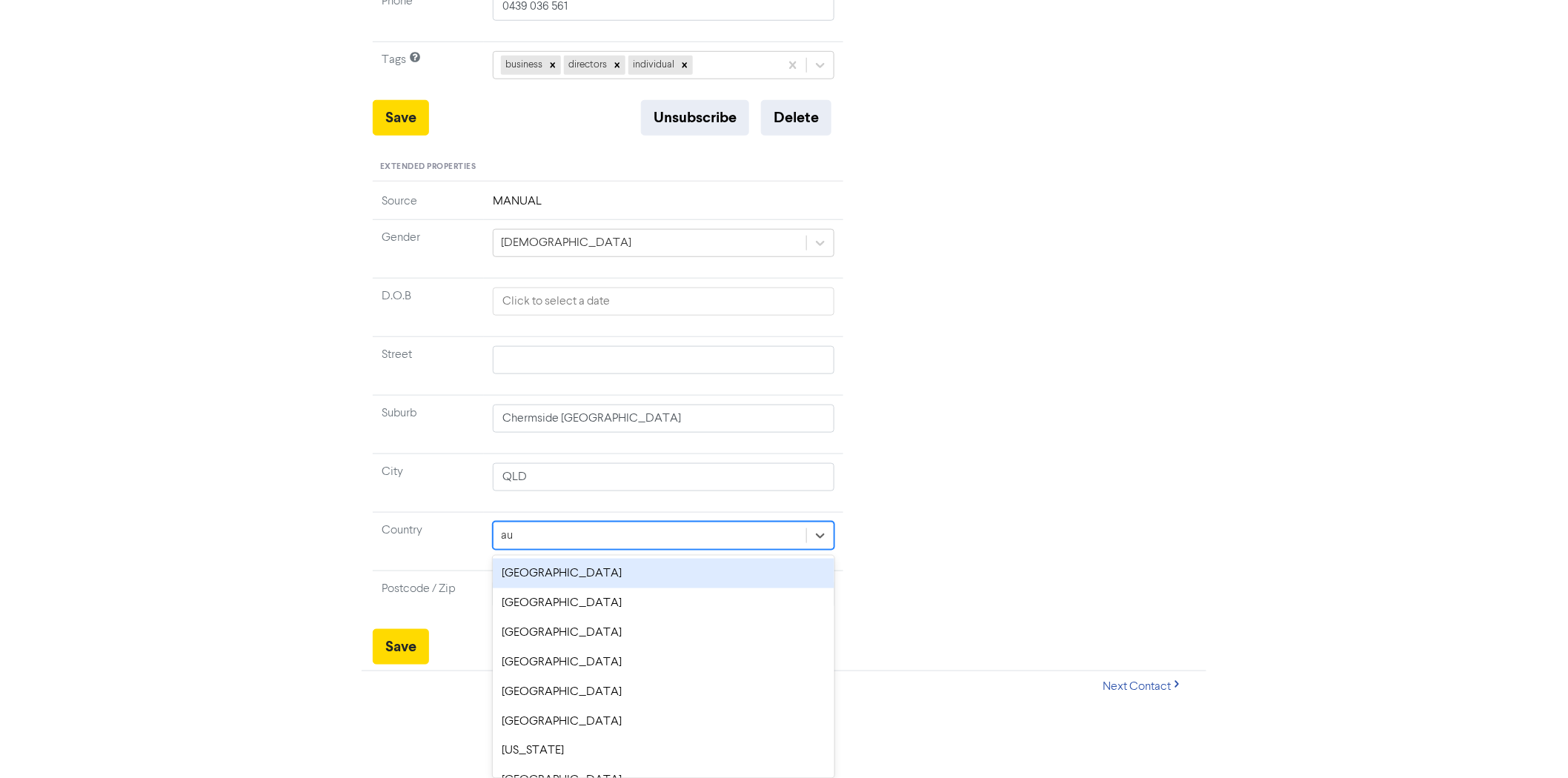
type input "aus"
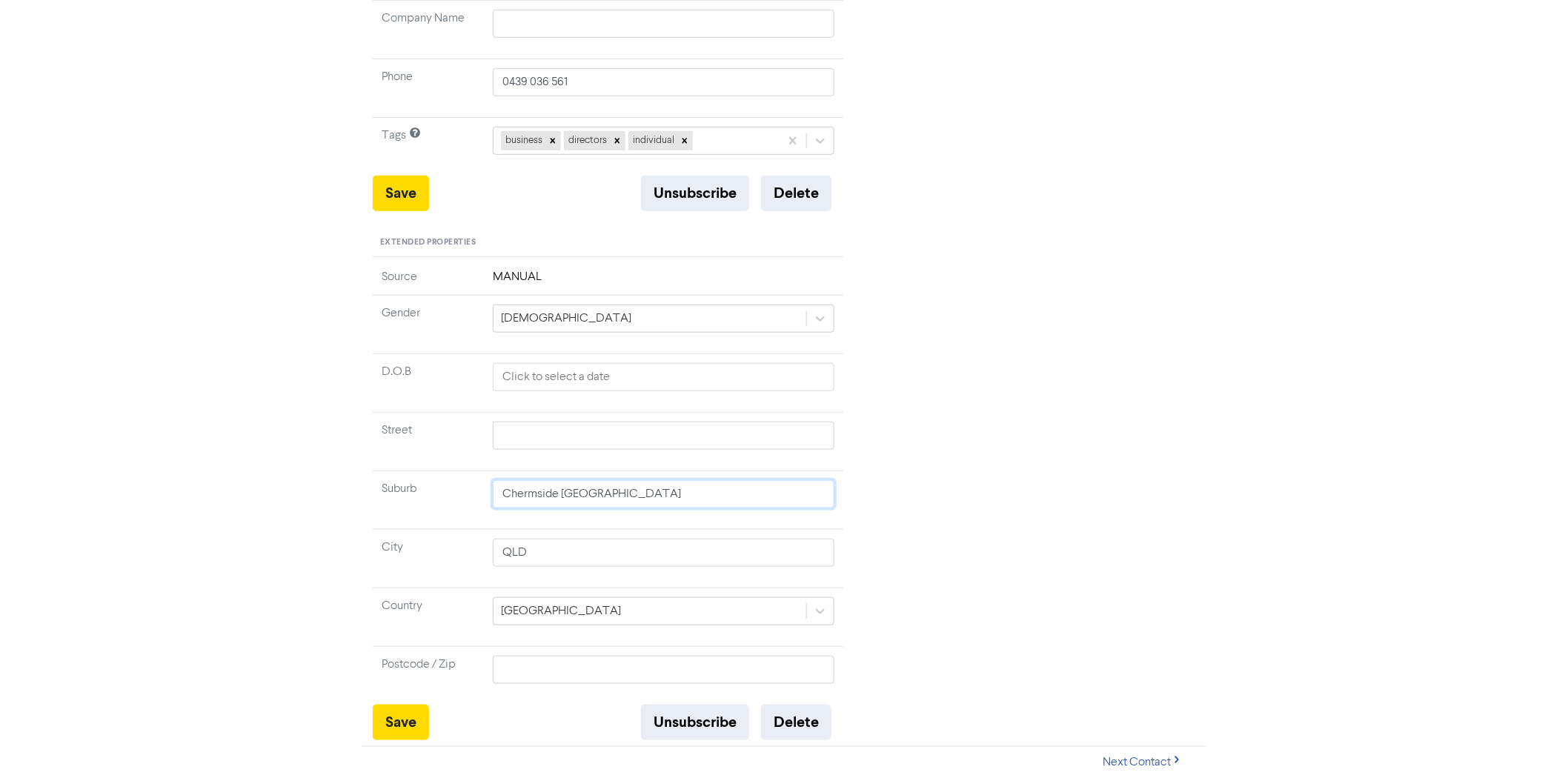
click at [636, 490] on input "Chermside [GEOGRAPHIC_DATA]" at bounding box center [663, 493] width 341 height 28
type input "Chermside [GEOGRAPHIC_DATA]"
type input "Chermside South QL"
type input "Chermside South Q"
type input "Chermside South"
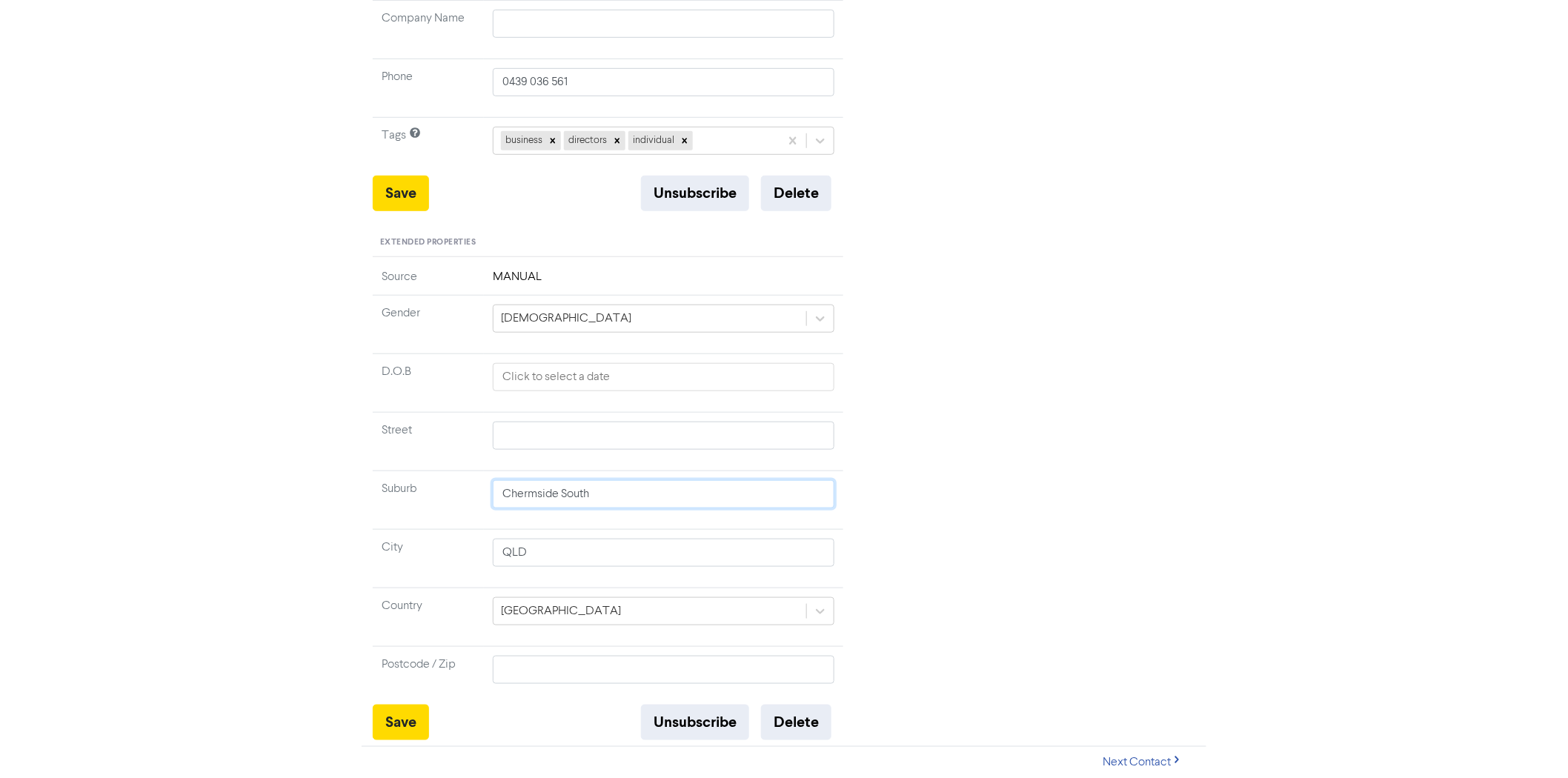
type input "Chermside South"
drag, startPoint x: 601, startPoint y: 456, endPoint x: 610, endPoint y: 450, distance: 10.8
click at [601, 456] on td at bounding box center [663, 441] width 359 height 59
click at [627, 434] on input "text" at bounding box center [663, 435] width 341 height 28
paste input "PO Box 5"
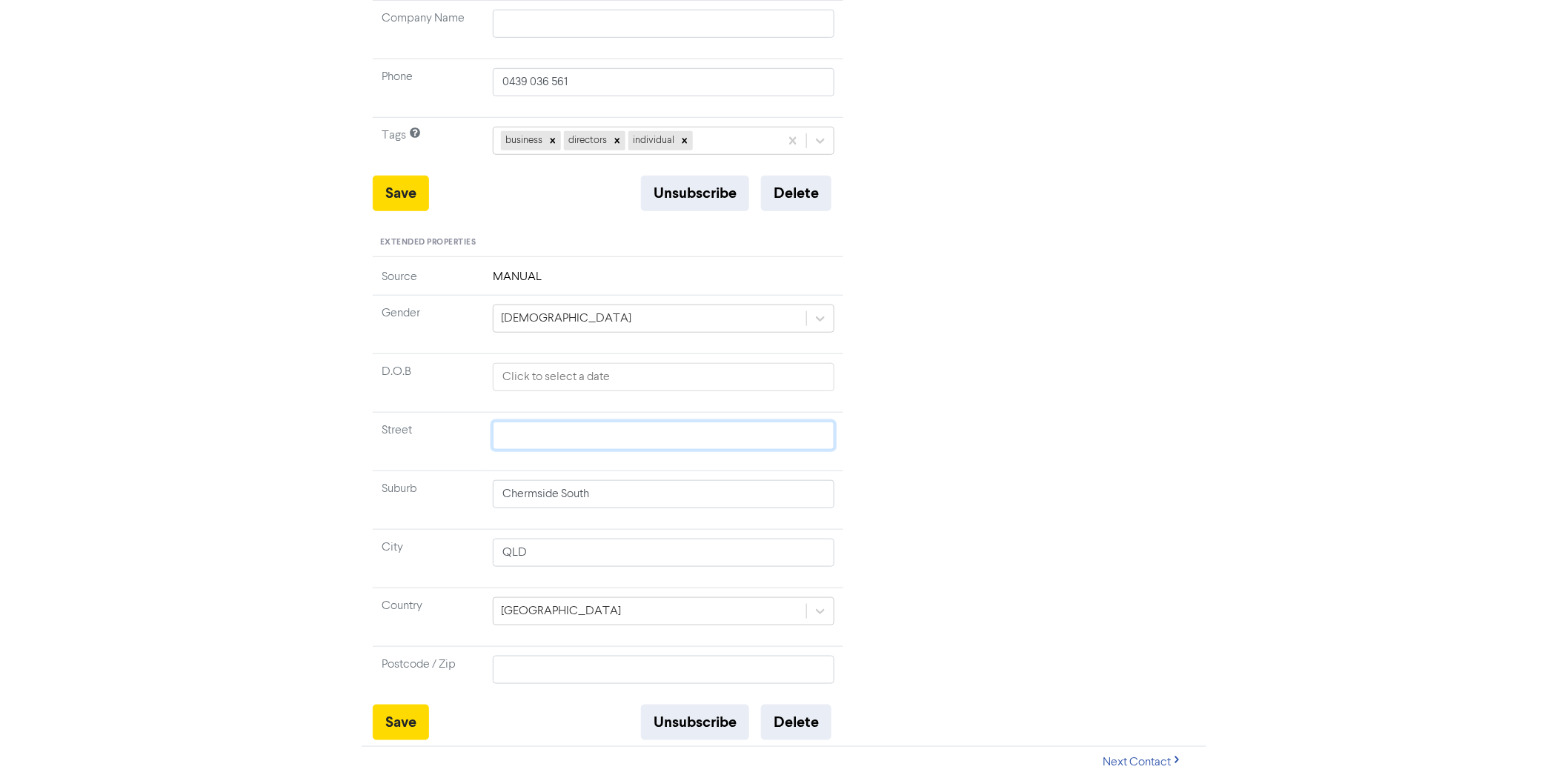
type input "PO Box 5"
click at [402, 722] on button "Save" at bounding box center [401, 722] width 57 height 35
click at [983, 421] on div "Recent Activity No recent activity for this contact" at bounding box center [1030, 278] width 352 height 923
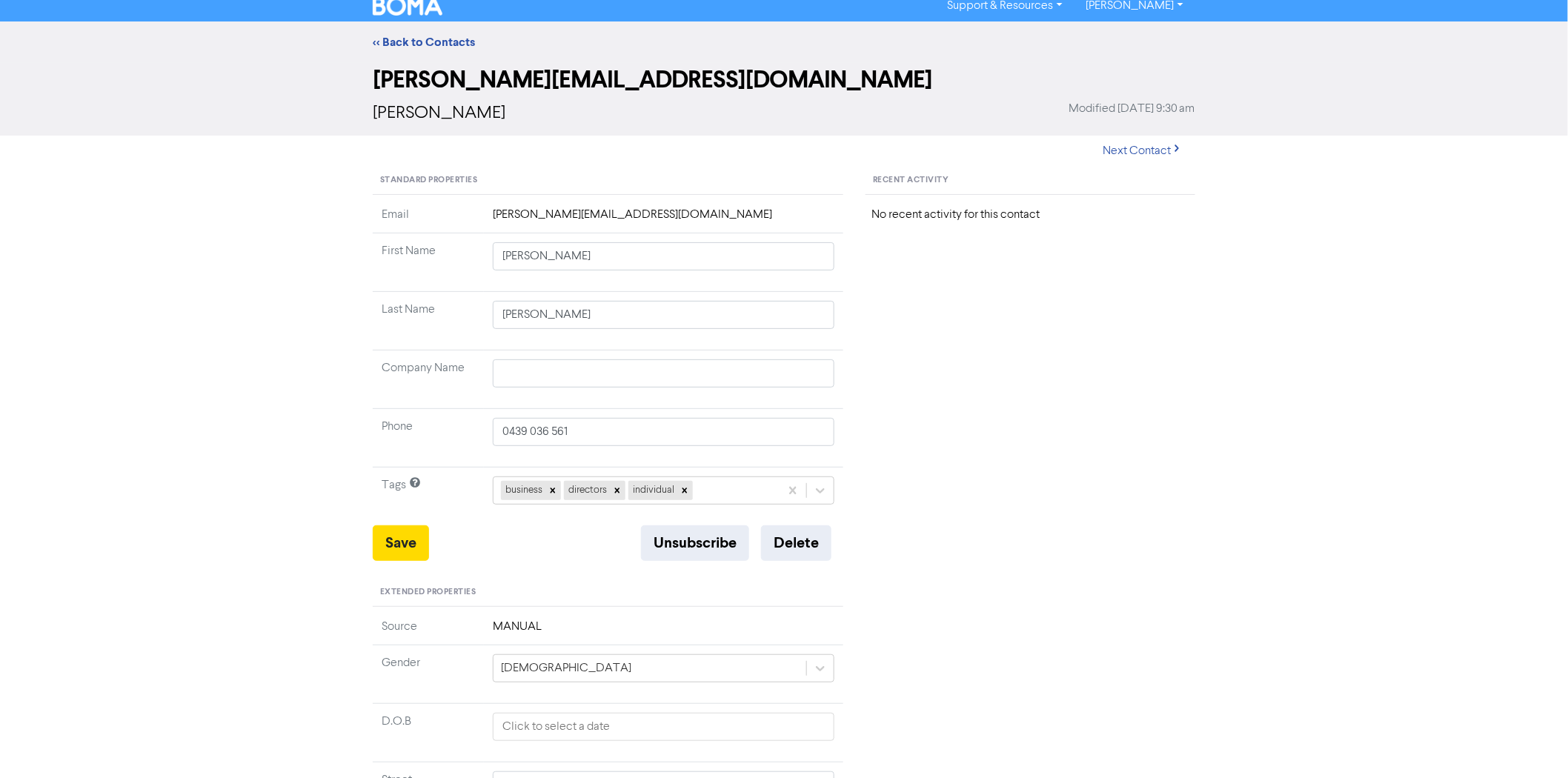
scroll to position [0, 0]
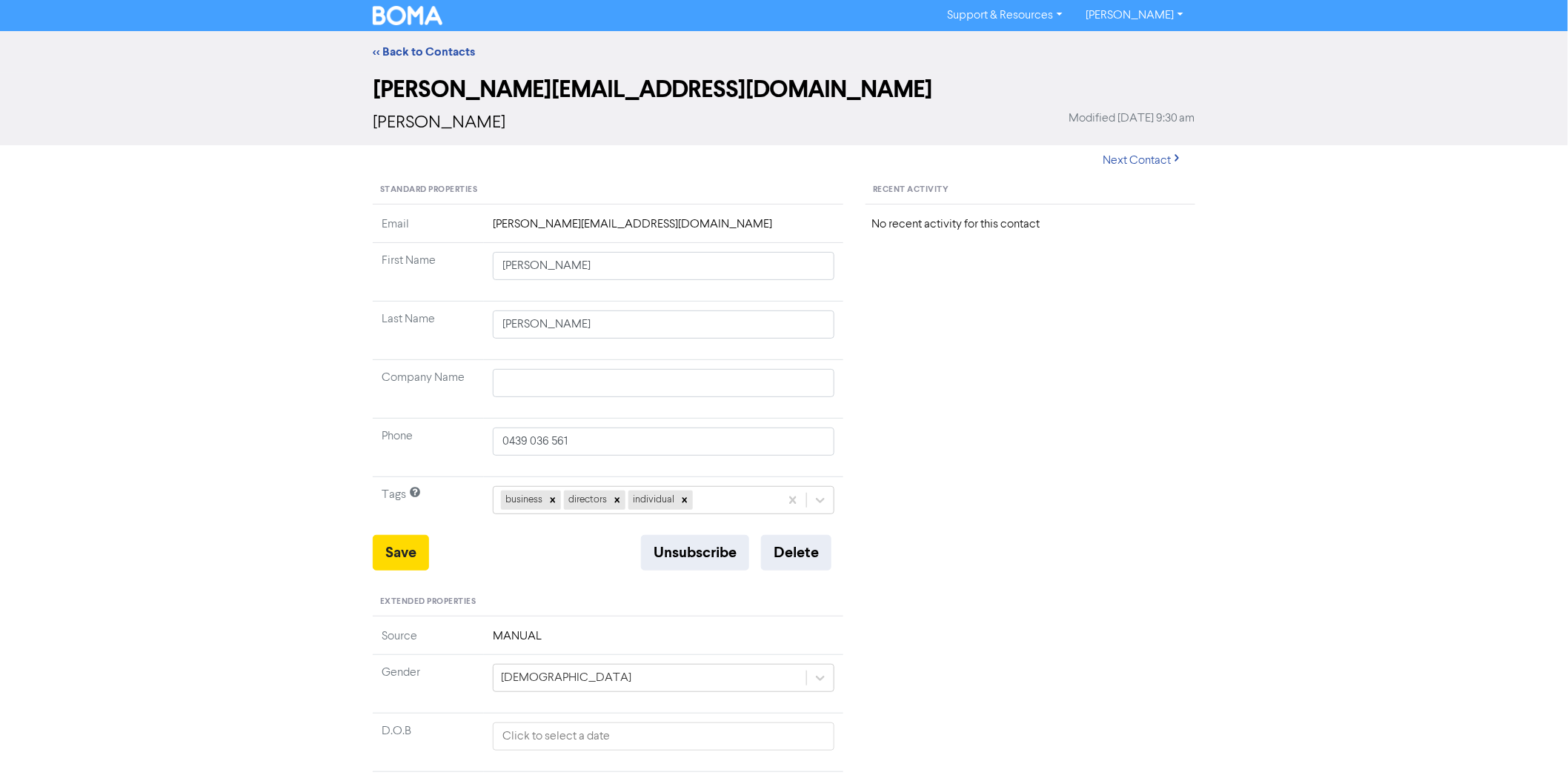
click at [556, 212] on div "Standard Properties Email [PERSON_NAME][EMAIL_ADDRESS][DOMAIN_NAME] First Name …" at bounding box center [608, 637] width 471 height 923
click at [556, 220] on td "[PERSON_NAME][EMAIL_ADDRESS][DOMAIN_NAME]" at bounding box center [663, 229] width 359 height 27
click at [573, 224] on td "[PERSON_NAME][EMAIL_ADDRESS][DOMAIN_NAME]" at bounding box center [663, 229] width 359 height 27
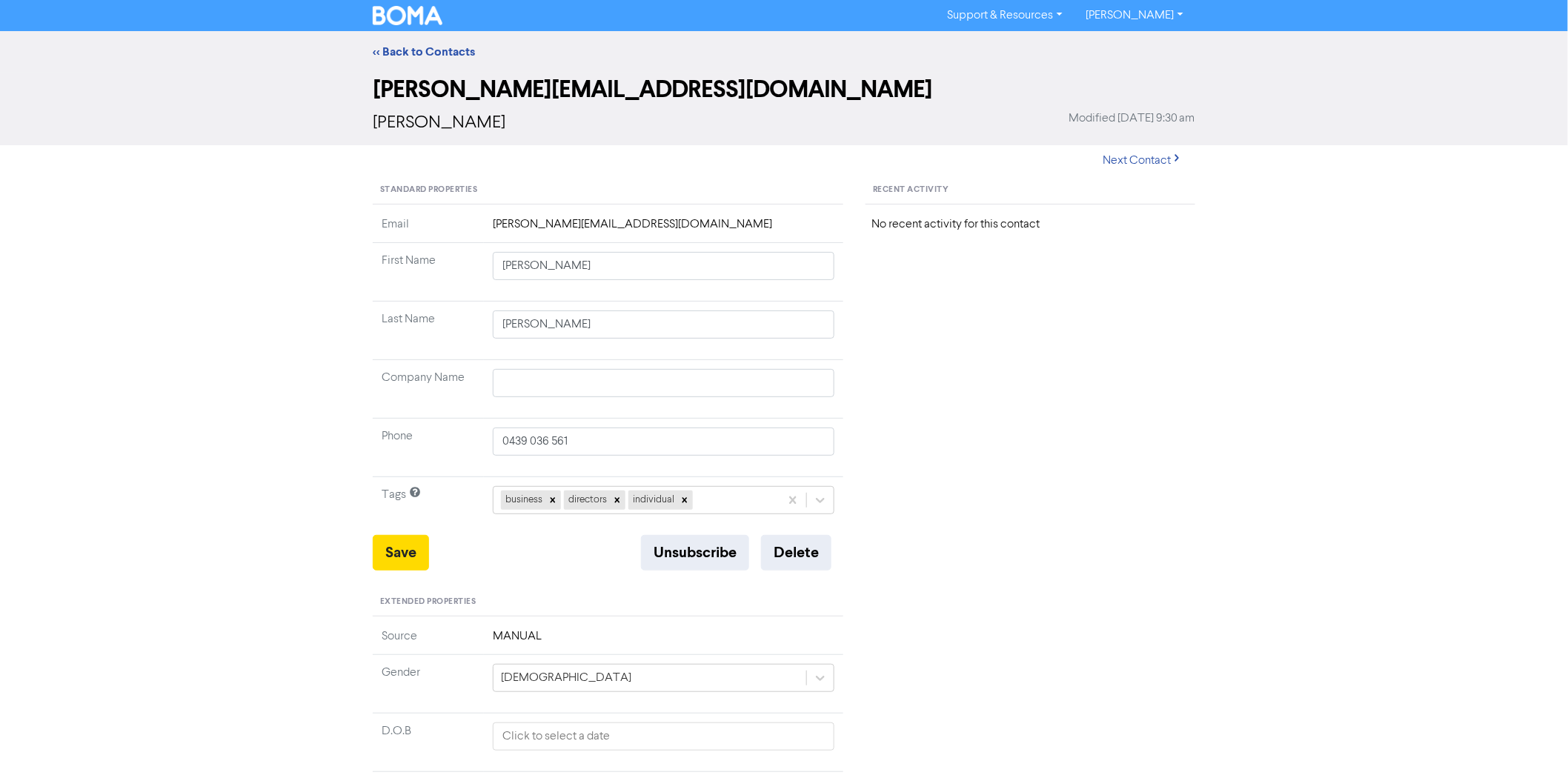
click at [1025, 378] on div "Recent Activity No recent activity for this contact" at bounding box center [1030, 637] width 352 height 923
